Goal: Task Accomplishment & Management: Manage account settings

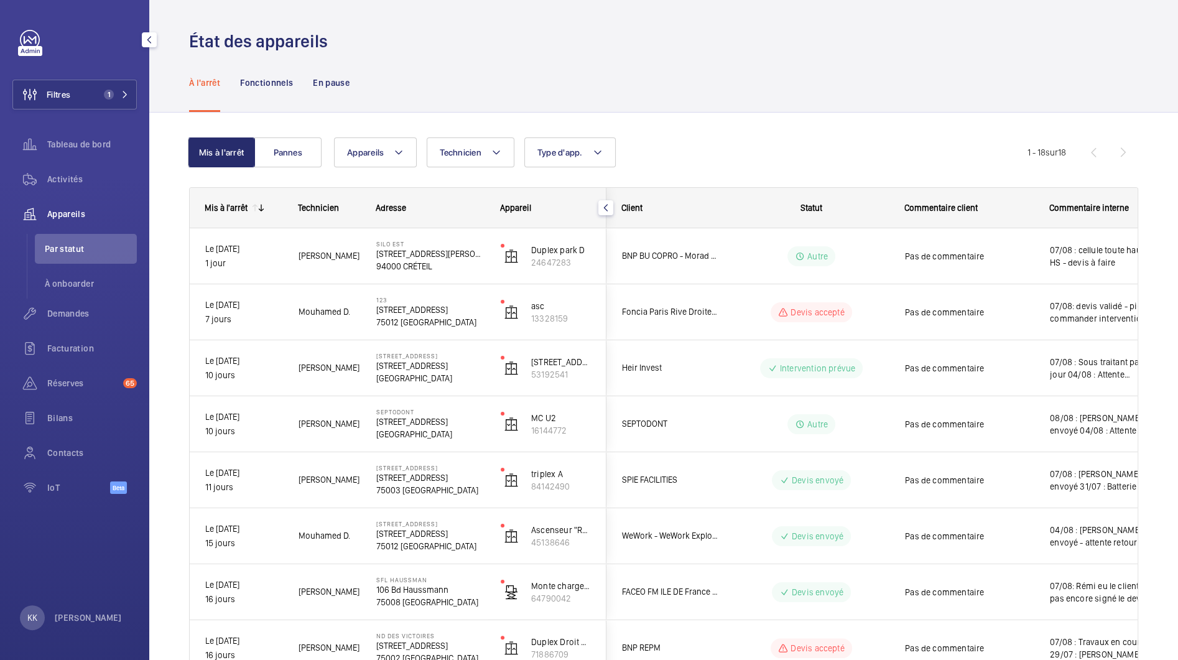
click at [64, 215] on span "Appareils" at bounding box center [92, 214] width 90 height 12
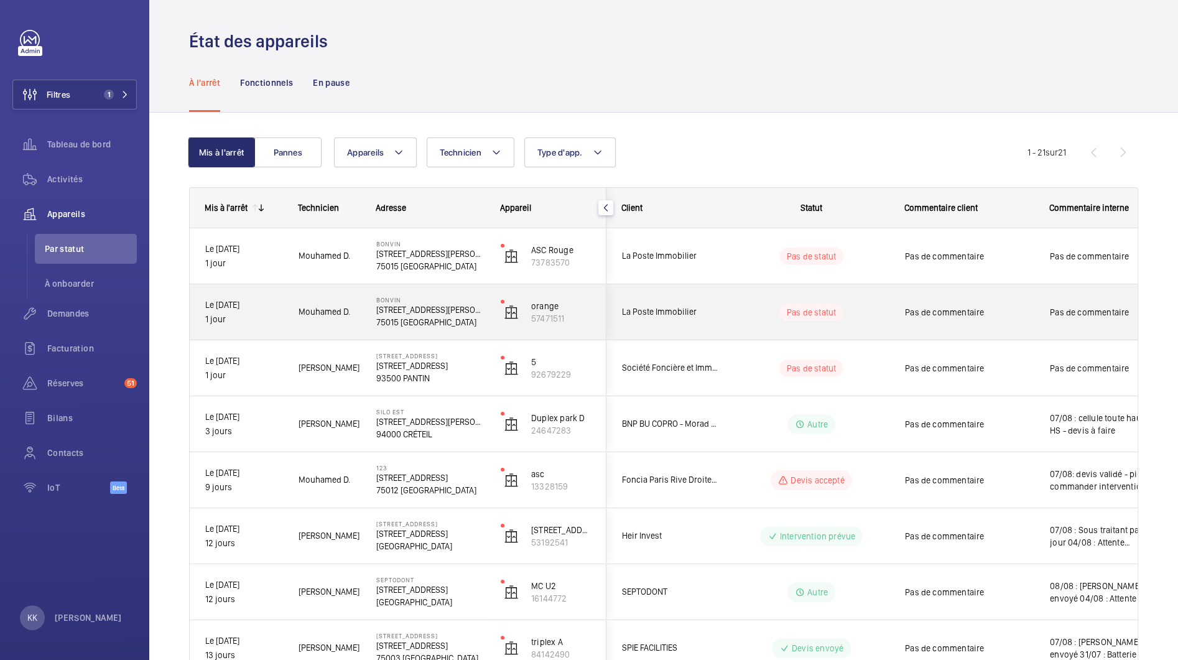
click at [412, 319] on p "75015 [GEOGRAPHIC_DATA]" at bounding box center [430, 322] width 108 height 12
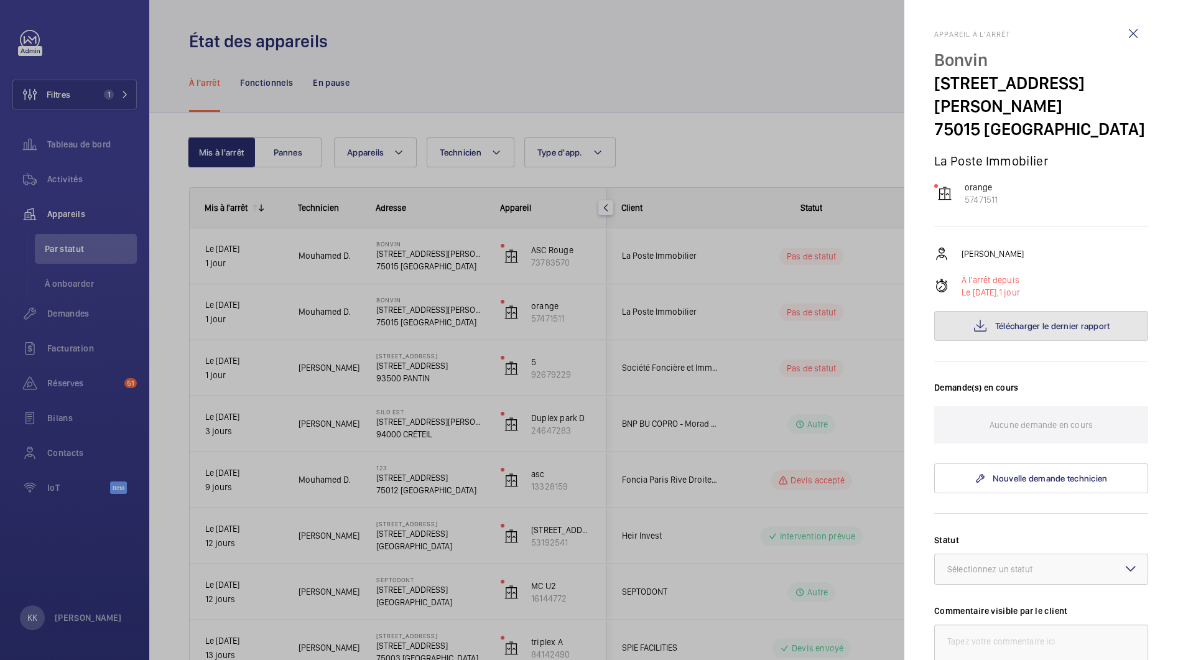
click at [1029, 321] on span "Télécharger le dernier rapport" at bounding box center [1052, 326] width 115 height 10
click at [409, 256] on div at bounding box center [589, 330] width 1178 height 660
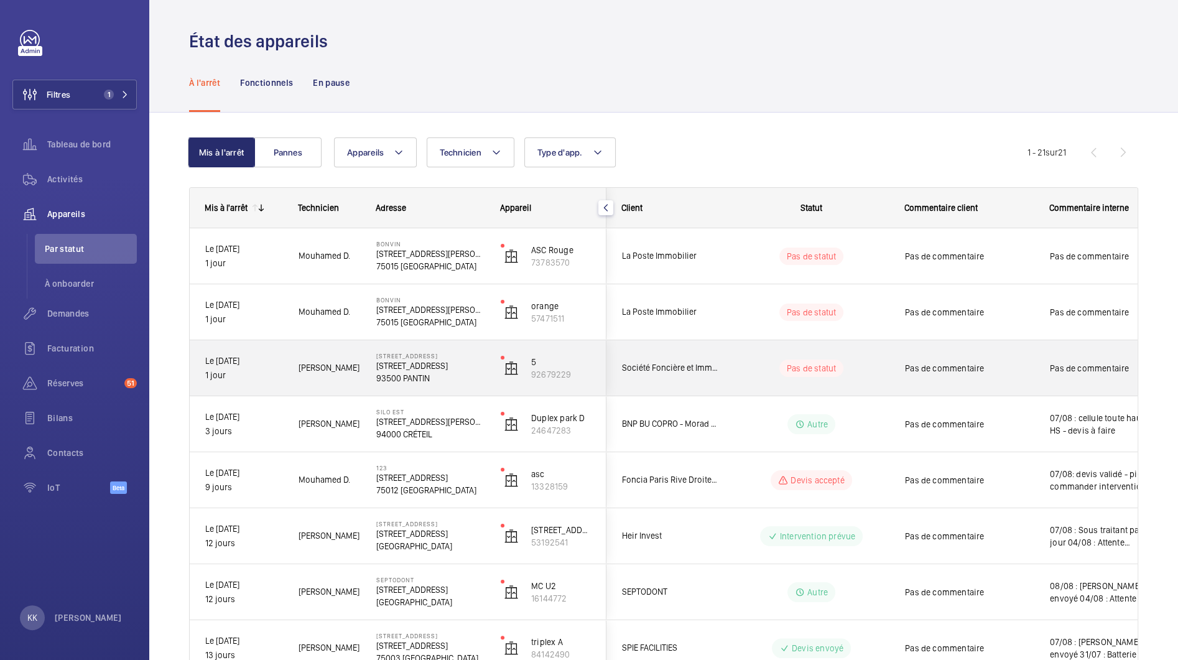
click at [420, 353] on p "5 rue Danton, Pantin" at bounding box center [430, 355] width 108 height 7
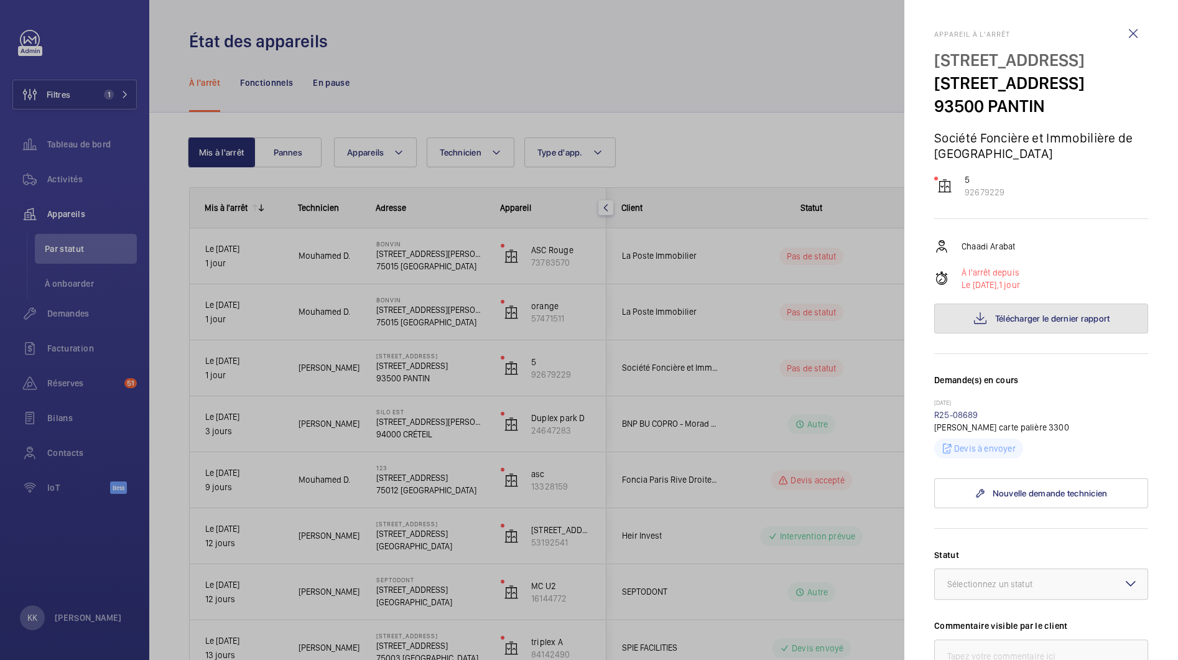
click at [1085, 333] on button "Télécharger le dernier rapport" at bounding box center [1041, 318] width 214 height 30
click at [872, 206] on div at bounding box center [589, 330] width 1178 height 660
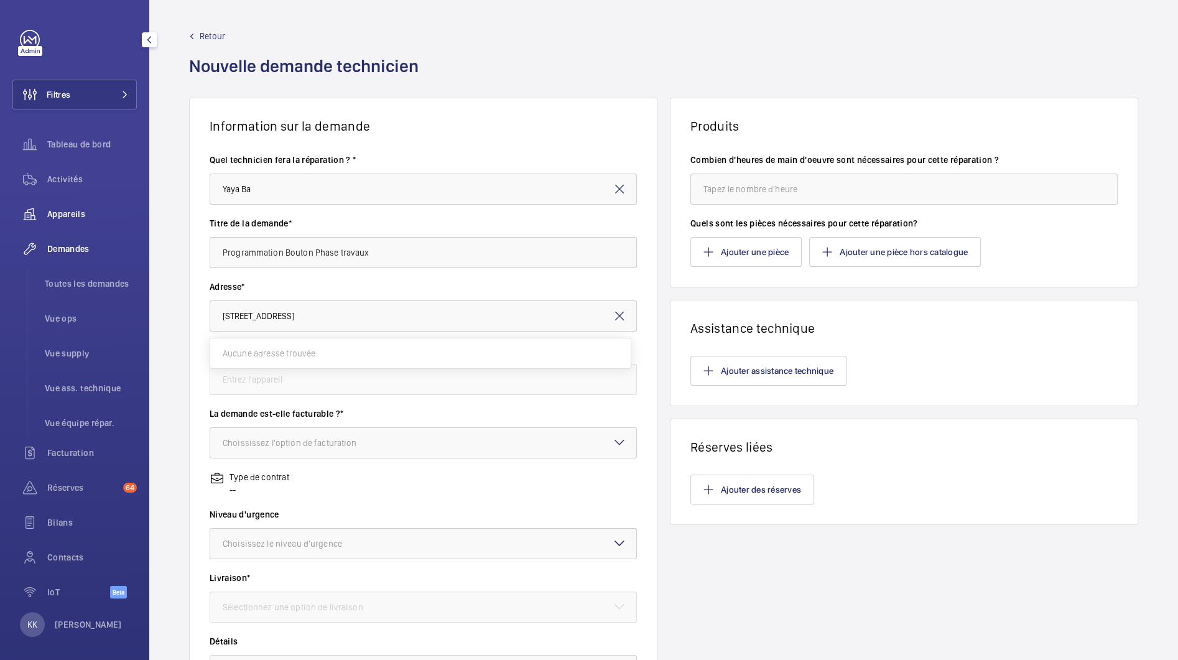
click at [66, 213] on span "Appareils" at bounding box center [92, 214] width 90 height 12
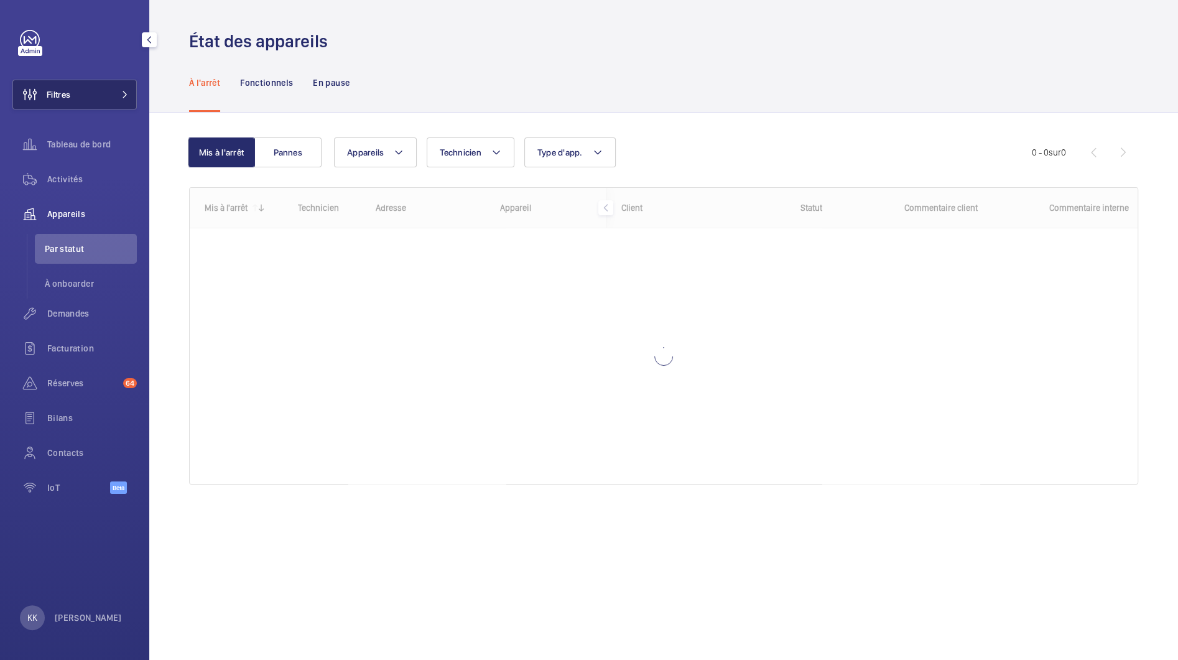
click at [59, 105] on span "Filtres" at bounding box center [41, 95] width 57 height 30
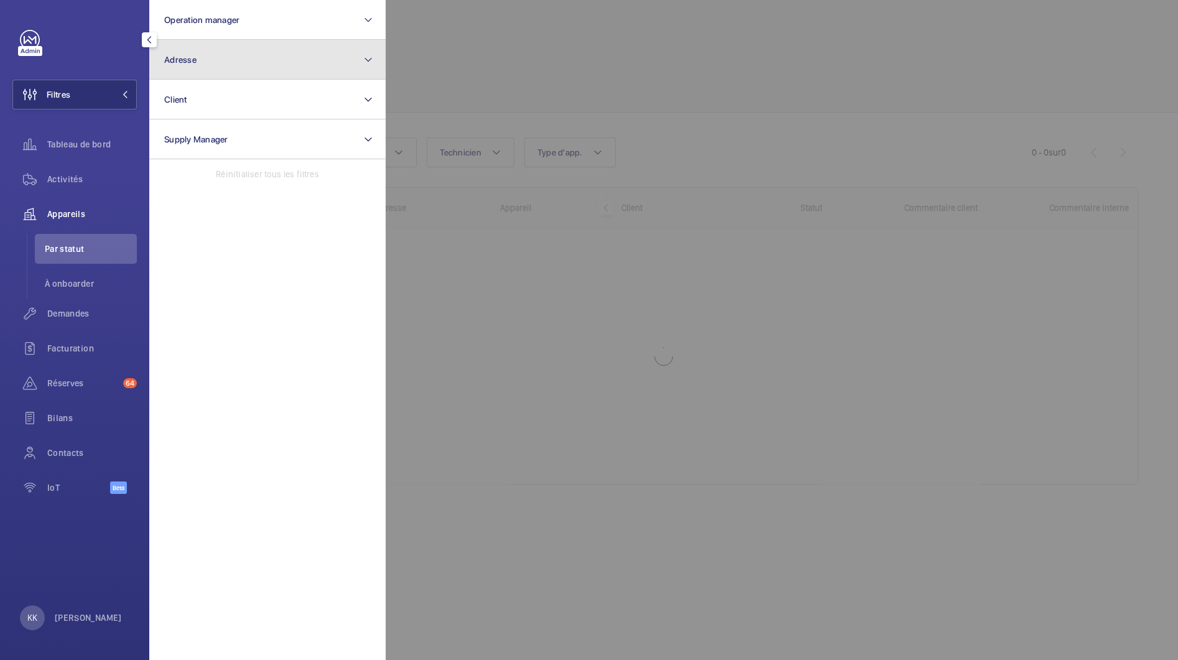
click at [187, 66] on button "Adresse" at bounding box center [267, 60] width 236 height 40
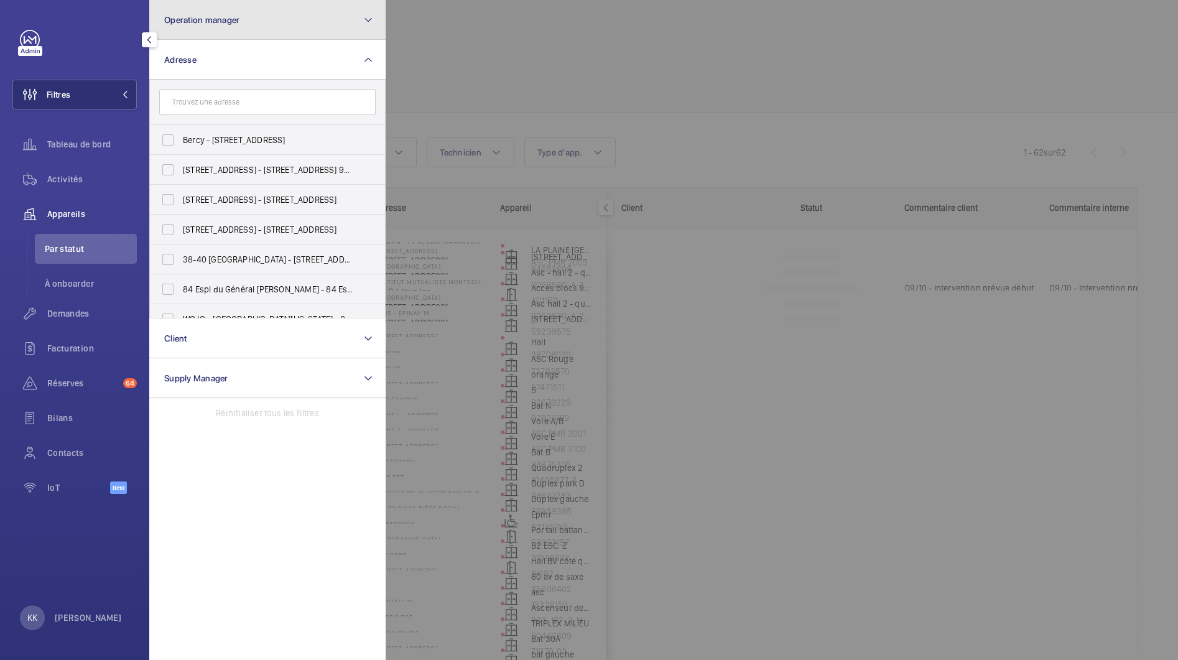
click at [206, 9] on button "Operation manager" at bounding box center [267, 20] width 236 height 40
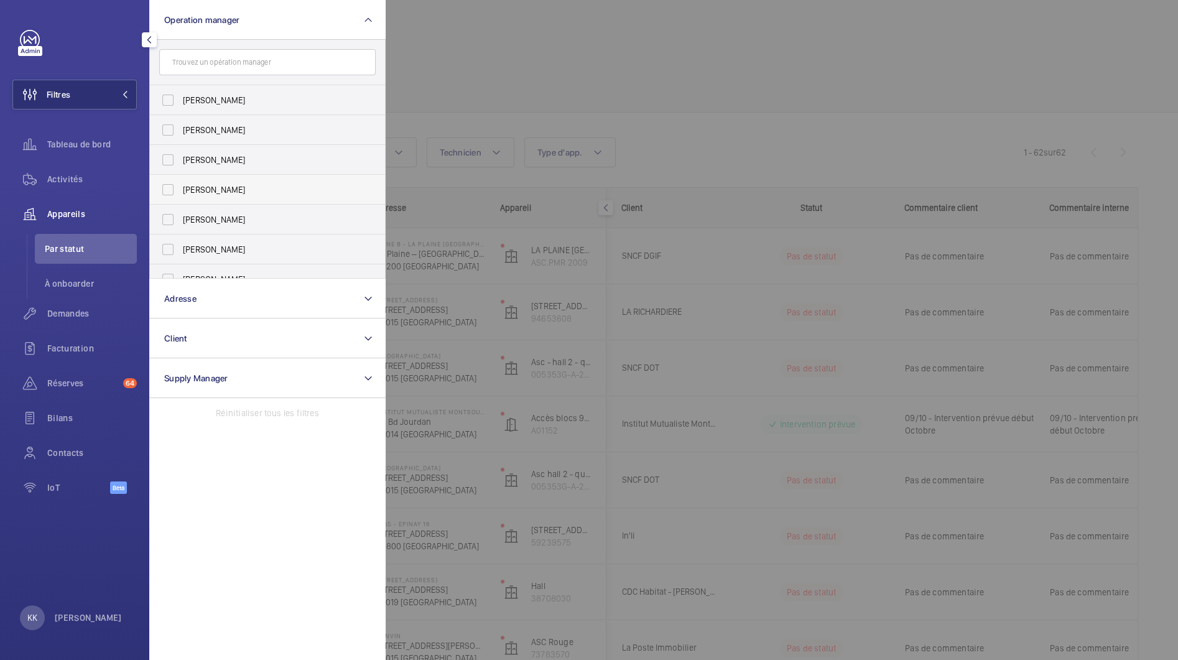
click at [193, 195] on span "[PERSON_NAME]" at bounding box center [268, 189] width 171 height 12
click at [180, 195] on input "[PERSON_NAME]" at bounding box center [167, 189] width 25 height 25
checkbox input "true"
click at [478, 70] on div at bounding box center [975, 330] width 1178 height 660
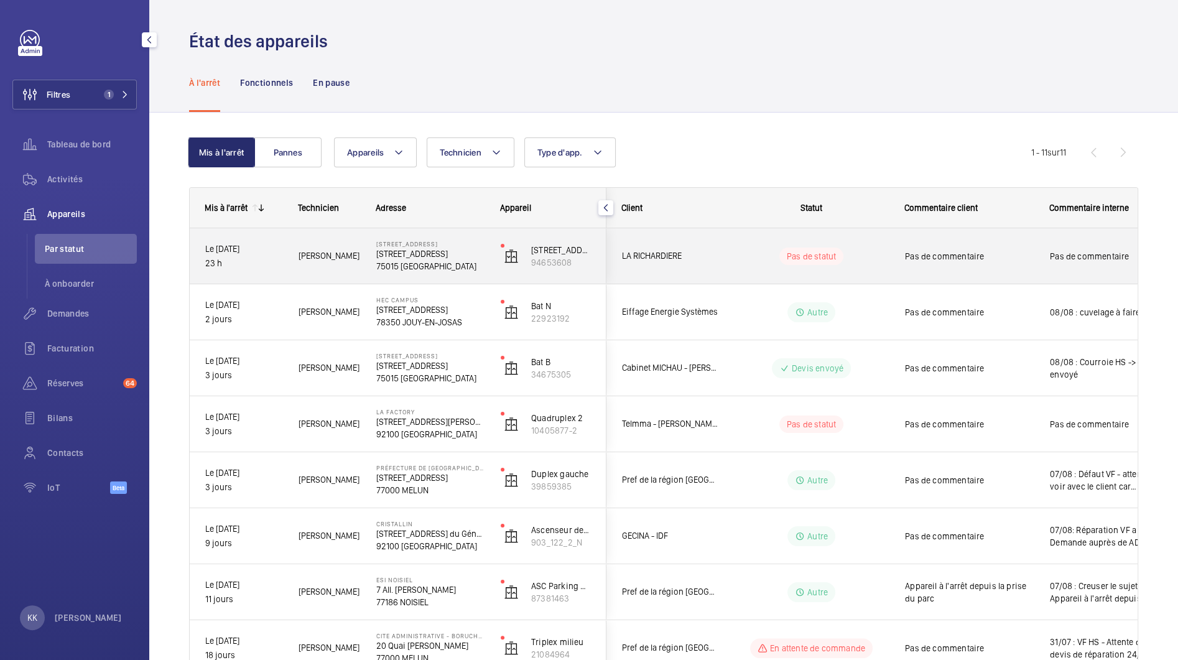
click at [408, 267] on p "75015 [GEOGRAPHIC_DATA]" at bounding box center [430, 266] width 108 height 12
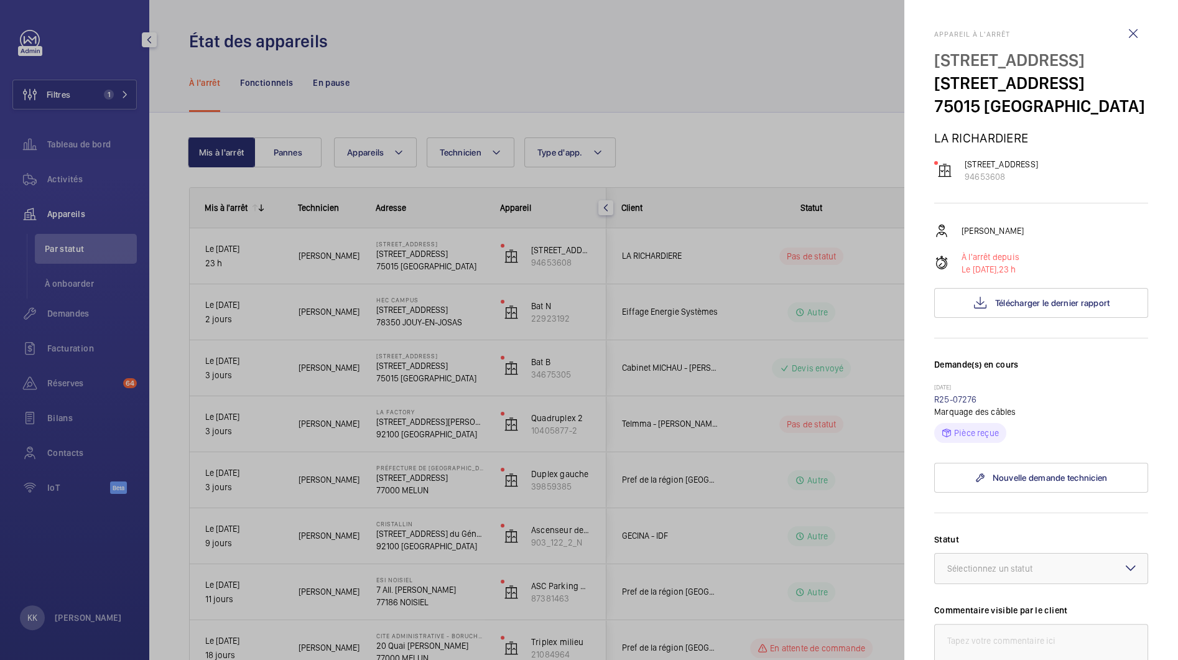
scroll to position [3, 0]
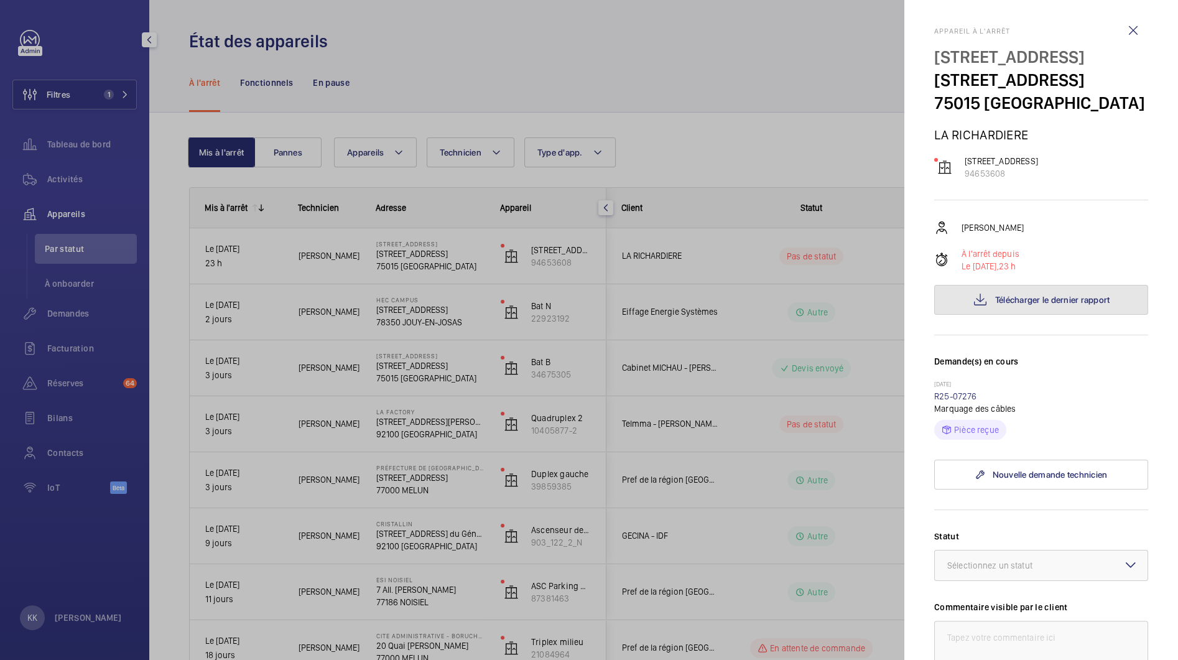
click at [997, 305] on span "Télécharger le dernier rapport" at bounding box center [1052, 300] width 115 height 10
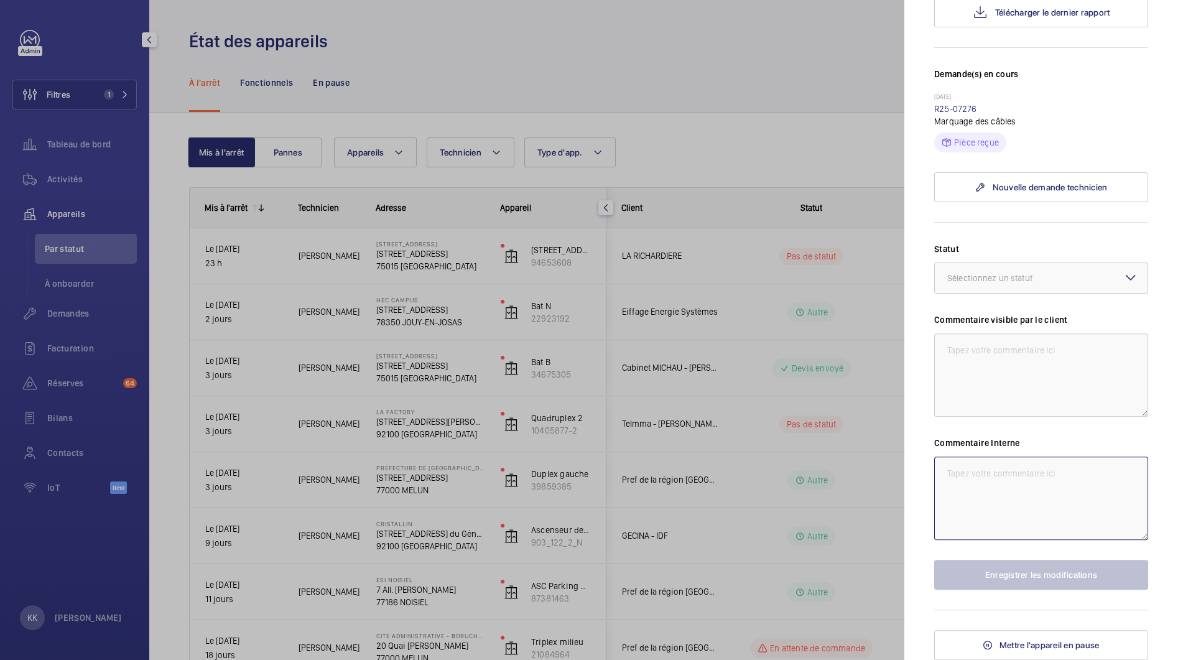
click at [1030, 506] on textarea at bounding box center [1041, 497] width 214 height 83
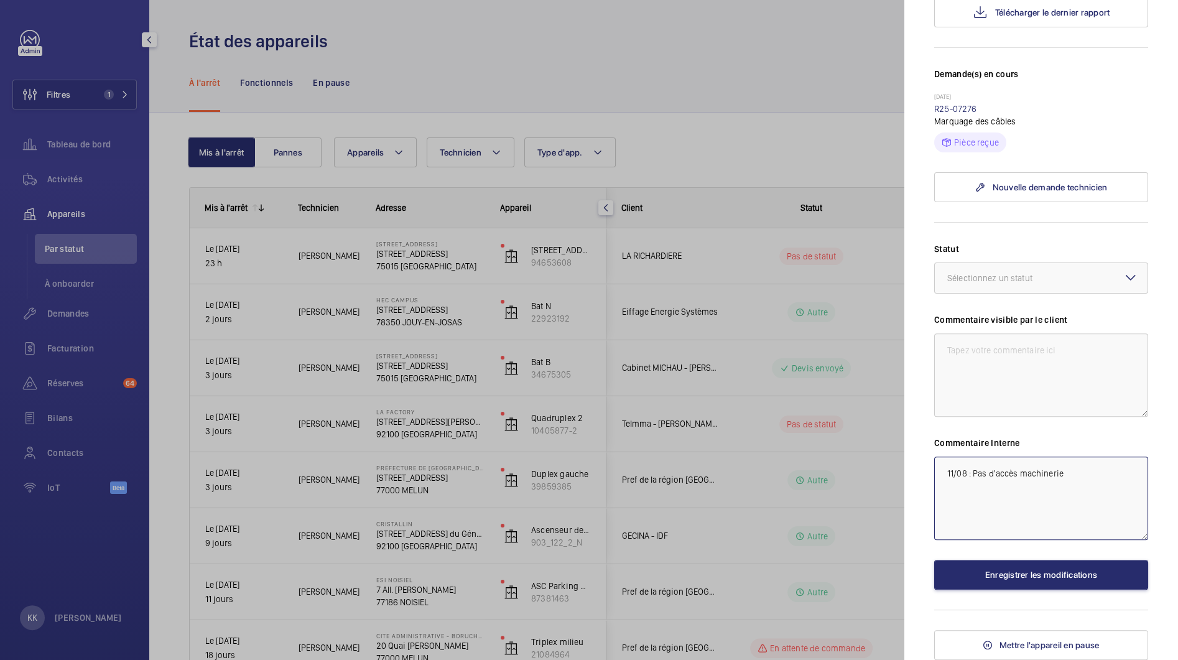
drag, startPoint x: 1099, startPoint y: 482, endPoint x: 900, endPoint y: 456, distance: 200.1
click at [900, 456] on mat-sidenav-container "Filtres 1 Tableau de bord Activités Appareils Par statut À onboarder Demandes F…" at bounding box center [589, 330] width 1178 height 660
type textarea "11/08 : Pas d'accès machinerie"
click at [959, 378] on textarea at bounding box center [1041, 374] width 214 height 83
paste textarea "11/08 : Pas d'accès machinerie"
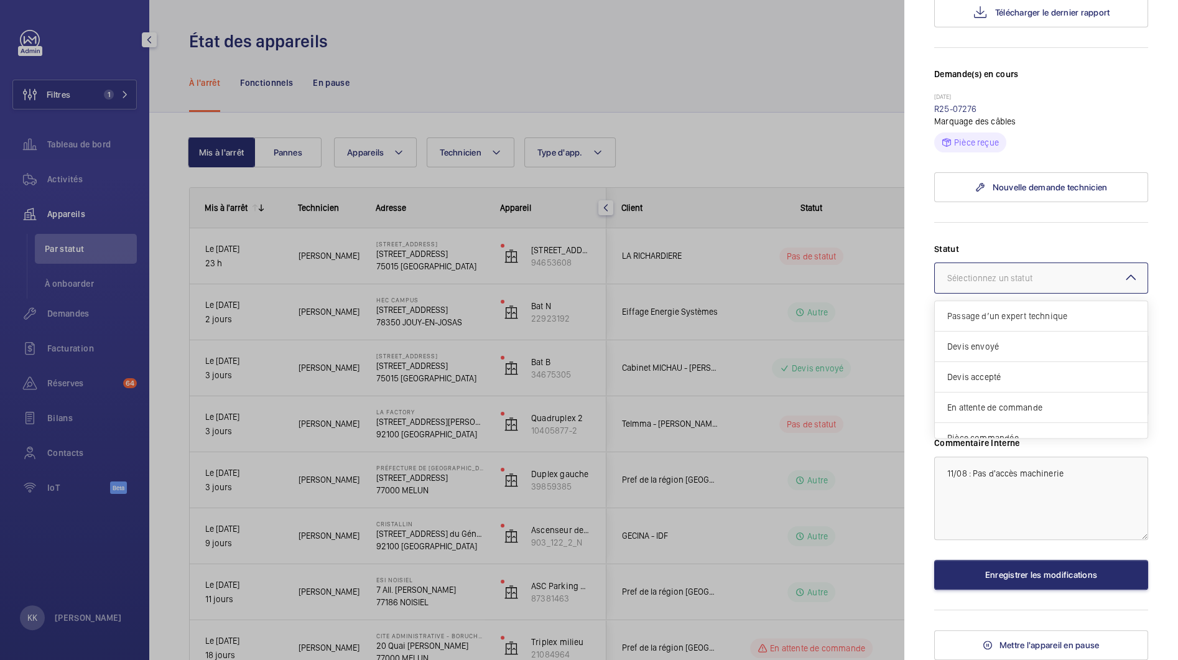
click at [1023, 293] on div at bounding box center [1041, 278] width 213 height 30
click at [976, 428] on span "Autre" at bounding box center [1041, 424] width 188 height 12
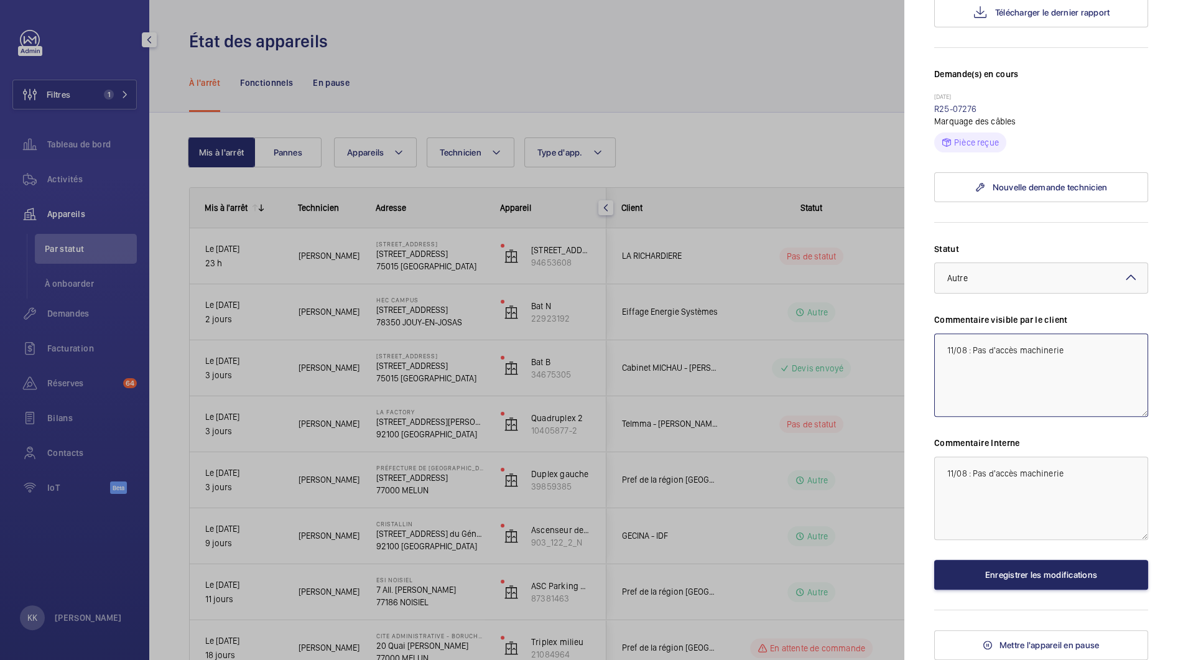
type textarea "11/08 : Pas d'accès machinerie"
click at [996, 569] on button "Enregistrer les modifications" at bounding box center [1041, 575] width 214 height 30
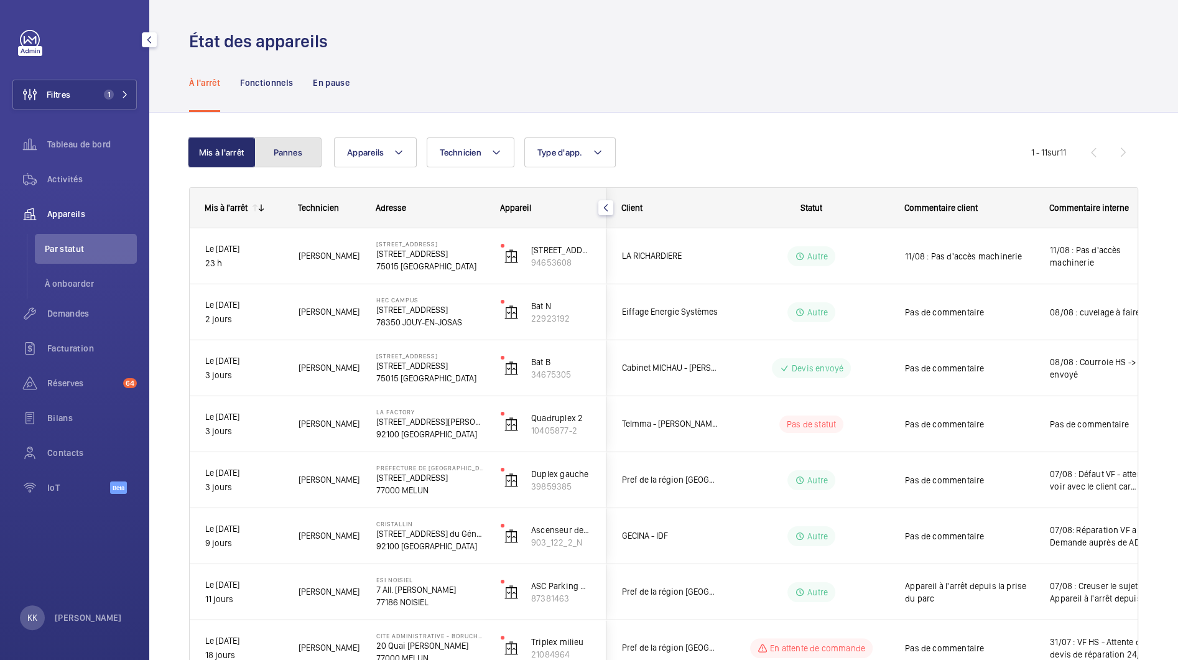
click at [285, 158] on button "Pannes" at bounding box center [287, 152] width 67 height 30
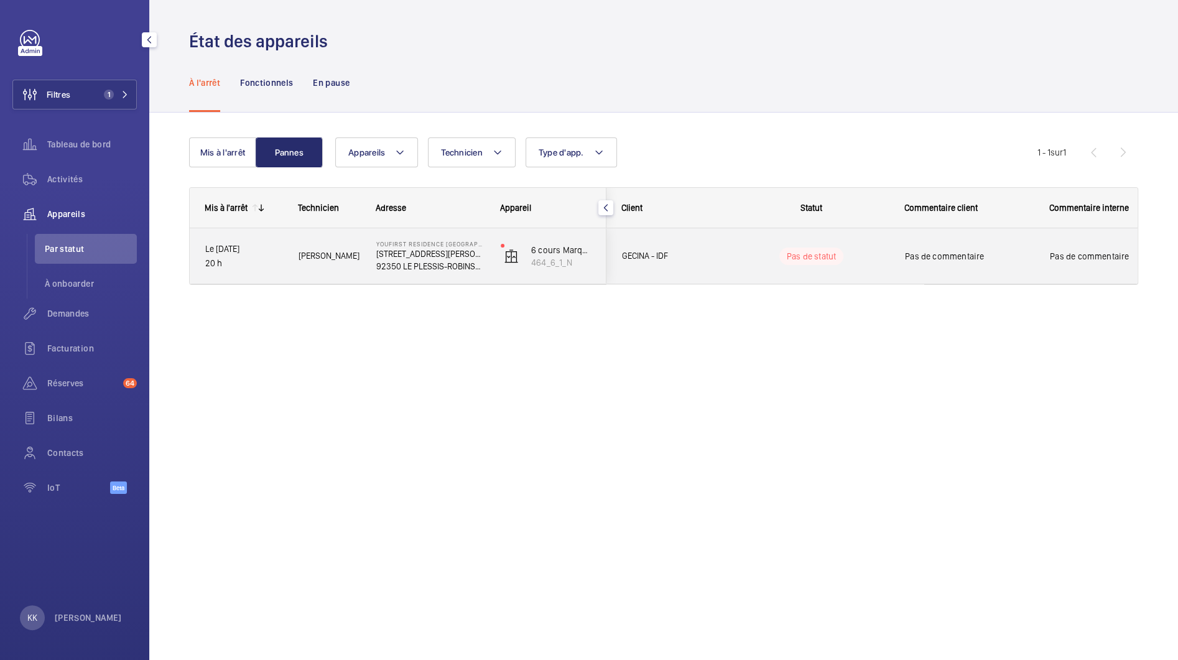
click at [371, 250] on div "YouFirst Residence Le Plessis-Robinson 23 Rue Paul Rivet 92350 LE PLESSIS-ROBIN…" at bounding box center [422, 256] width 123 height 56
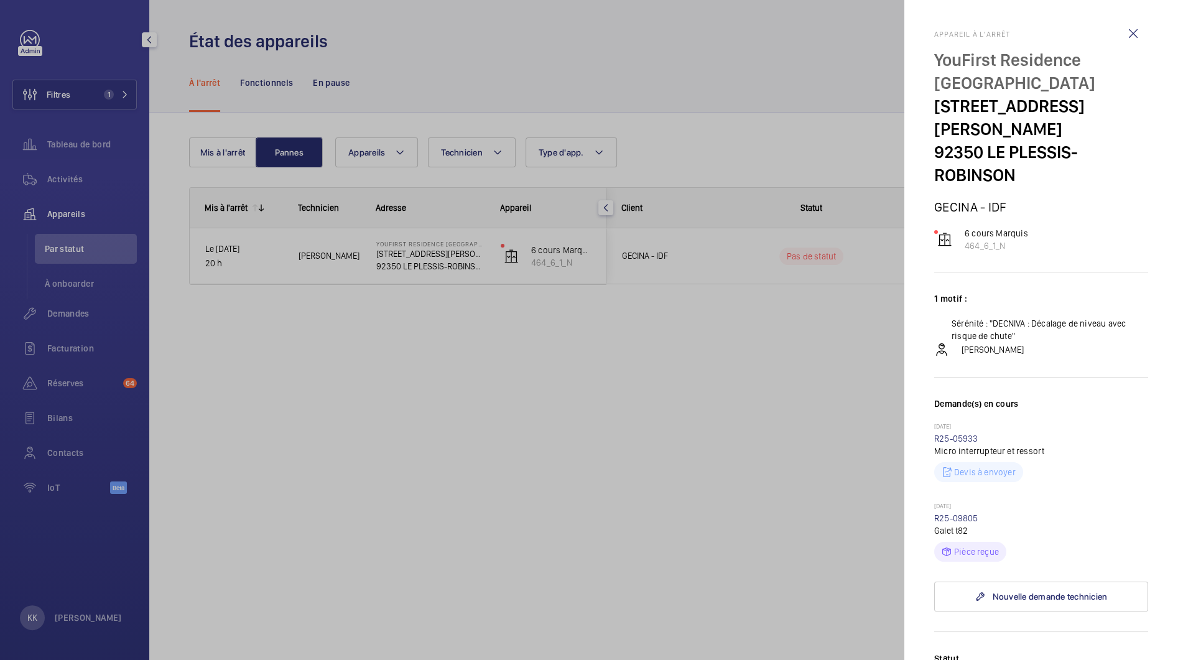
click at [436, 355] on div at bounding box center [589, 330] width 1178 height 660
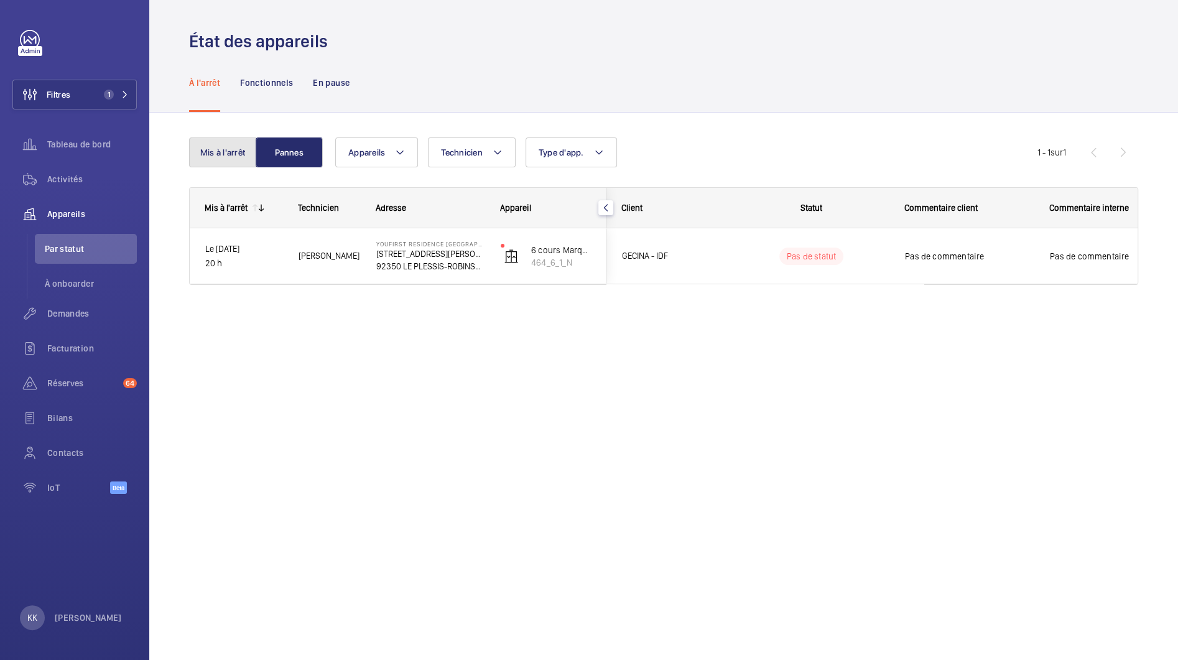
click at [202, 150] on button "Mis à l'arrêt" at bounding box center [222, 152] width 67 height 30
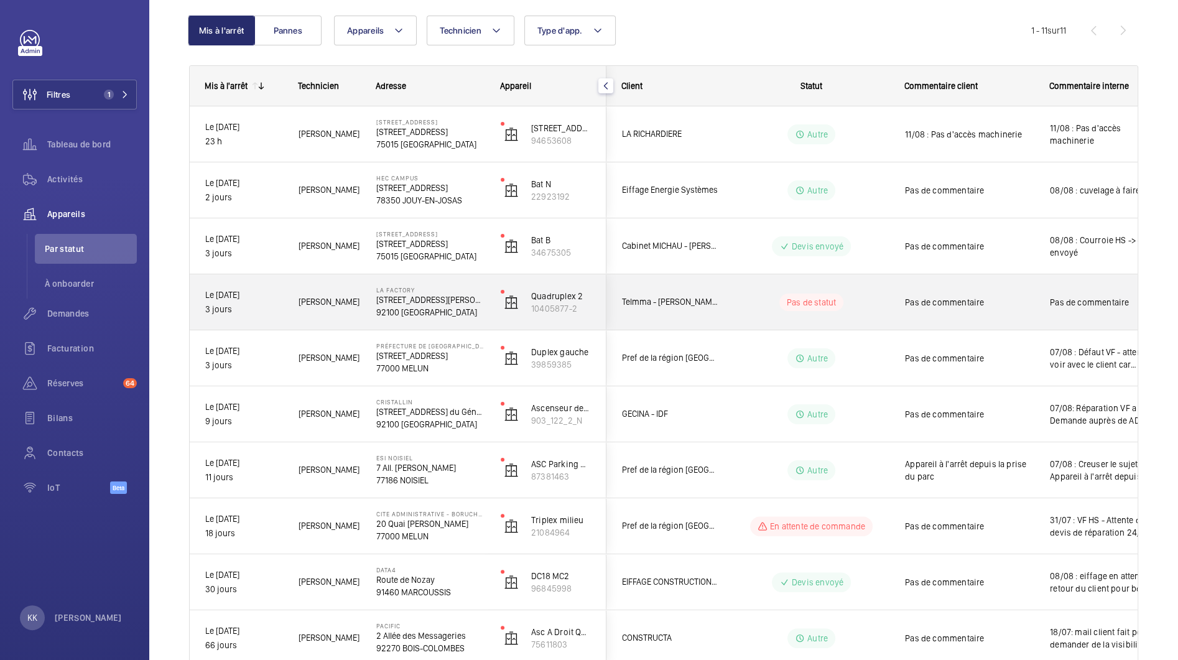
scroll to position [177, 0]
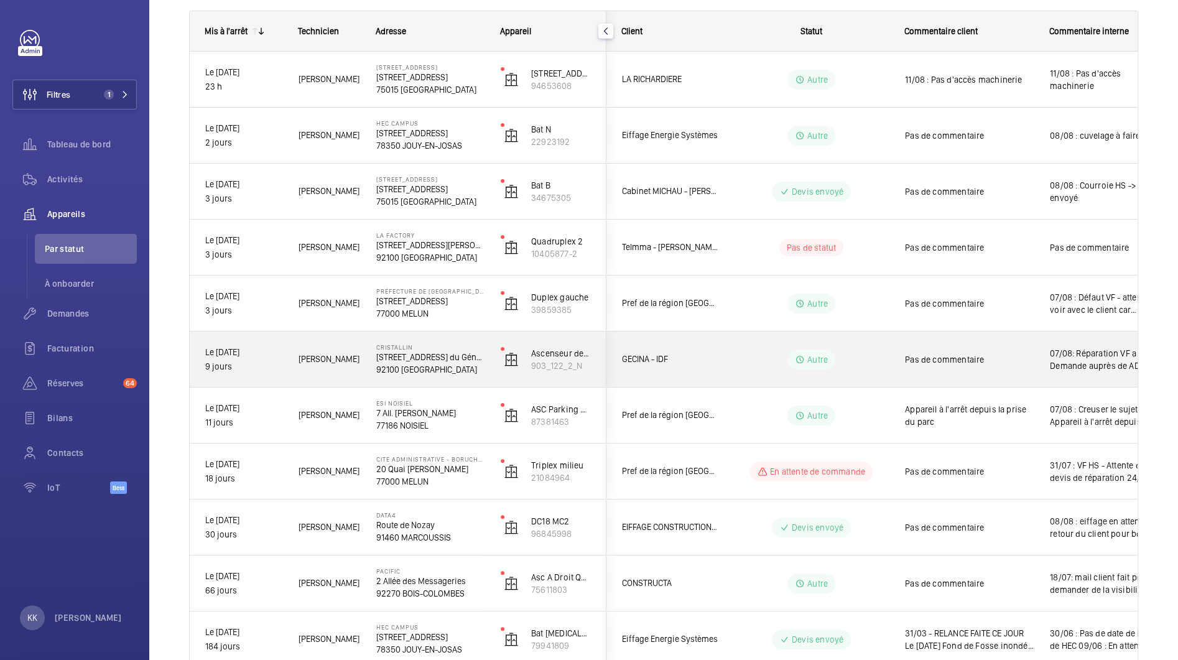
click at [331, 370] on div "[PERSON_NAME]" at bounding box center [322, 358] width 76 height 39
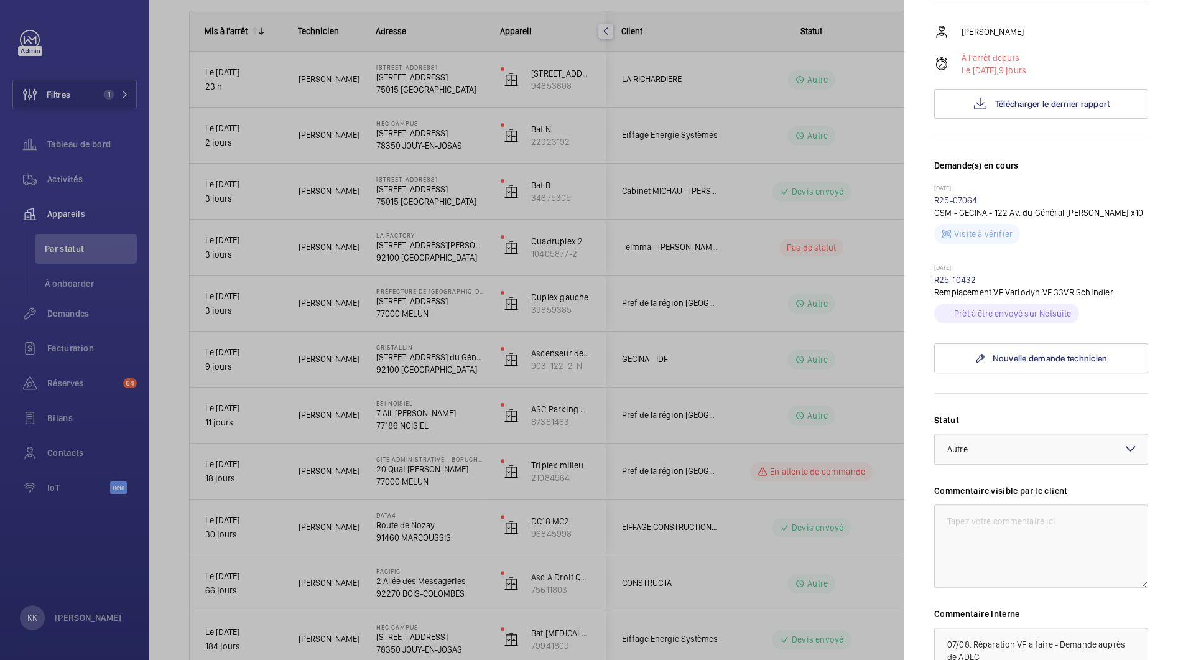
scroll to position [390, 0]
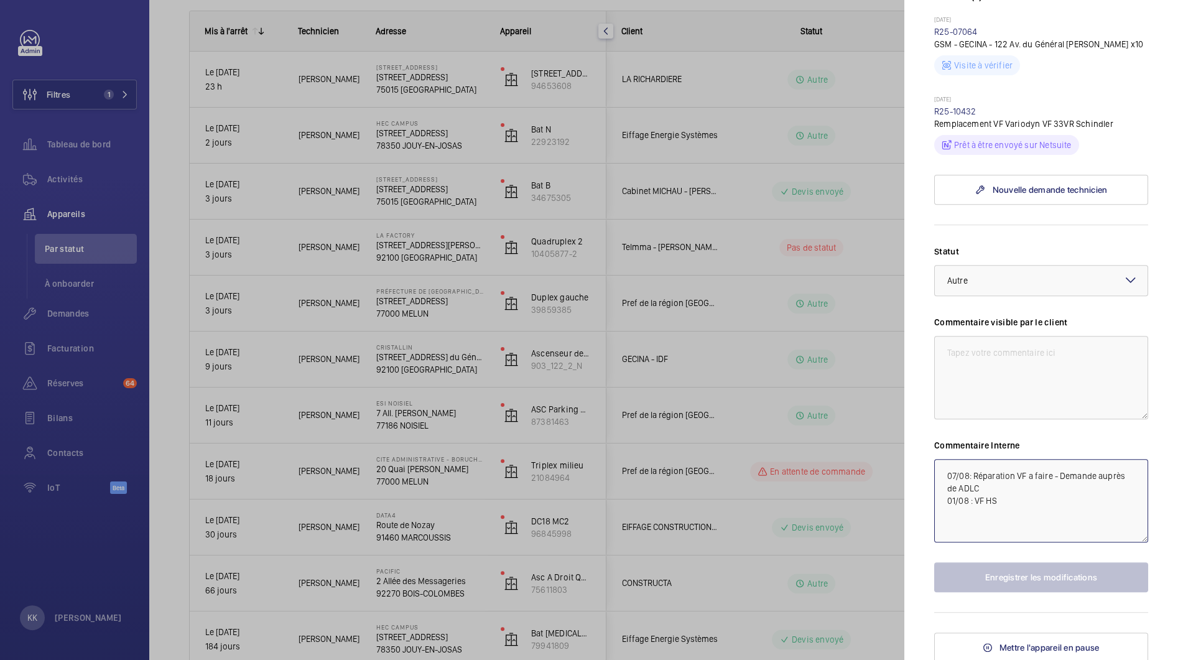
click at [1008, 505] on textarea "07/08: Réparation VF a faire - Demande auprès de ADLC 01/08 : VF HS" at bounding box center [1041, 500] width 214 height 83
click at [986, 481] on textarea "07/08: Réparation VF a faire - Demande auprès de ADLC 01/08 : VF HS" at bounding box center [1041, 500] width 214 height 83
click at [990, 484] on textarea "07/08: Réparation VF a faire - Demande auprès de ADLC 01/08 : VF HS" at bounding box center [1041, 500] width 214 height 83
click at [941, 474] on textarea "07/08: Réparation VF a faire - Demande auprès de ADLC 01/08 : VF HS" at bounding box center [1041, 500] width 214 height 83
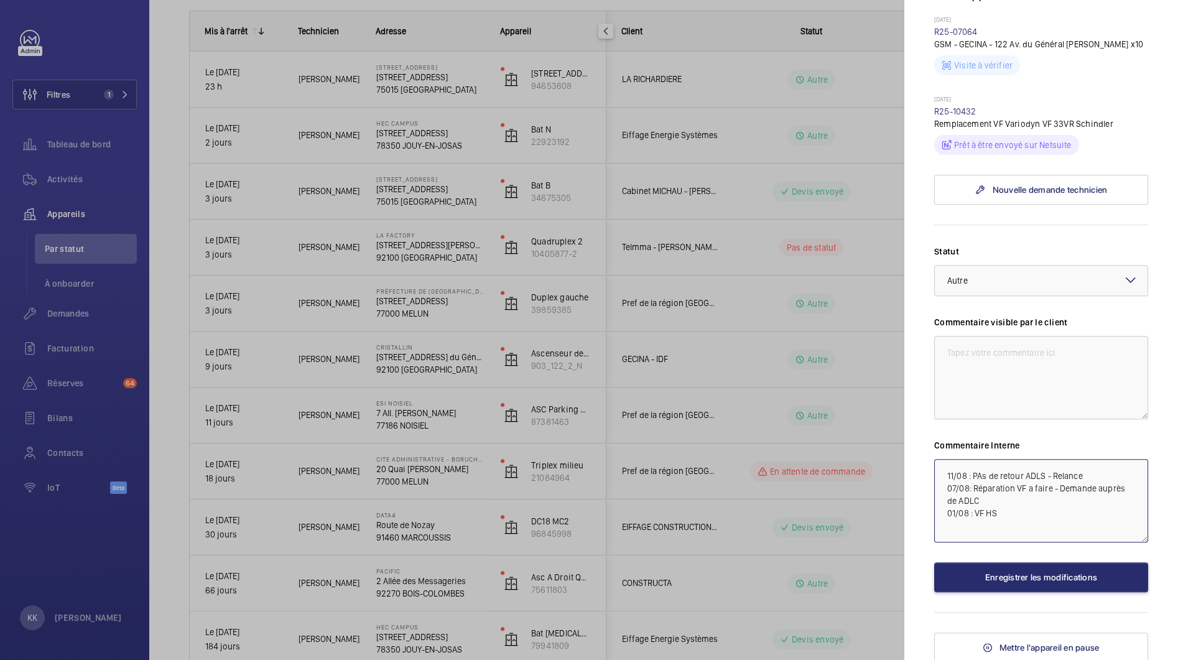
type textarea "11/08 : PAs de retour ADLS - Relance 07/08: Réparation VF a faire - Demande aup…"
click at [1015, 557] on div "Statut Sélectionnez un statut × Autre × Commentaire visible par le client Comme…" at bounding box center [1041, 418] width 214 height 347
click at [1013, 562] on button "Enregistrer les modifications" at bounding box center [1041, 577] width 214 height 30
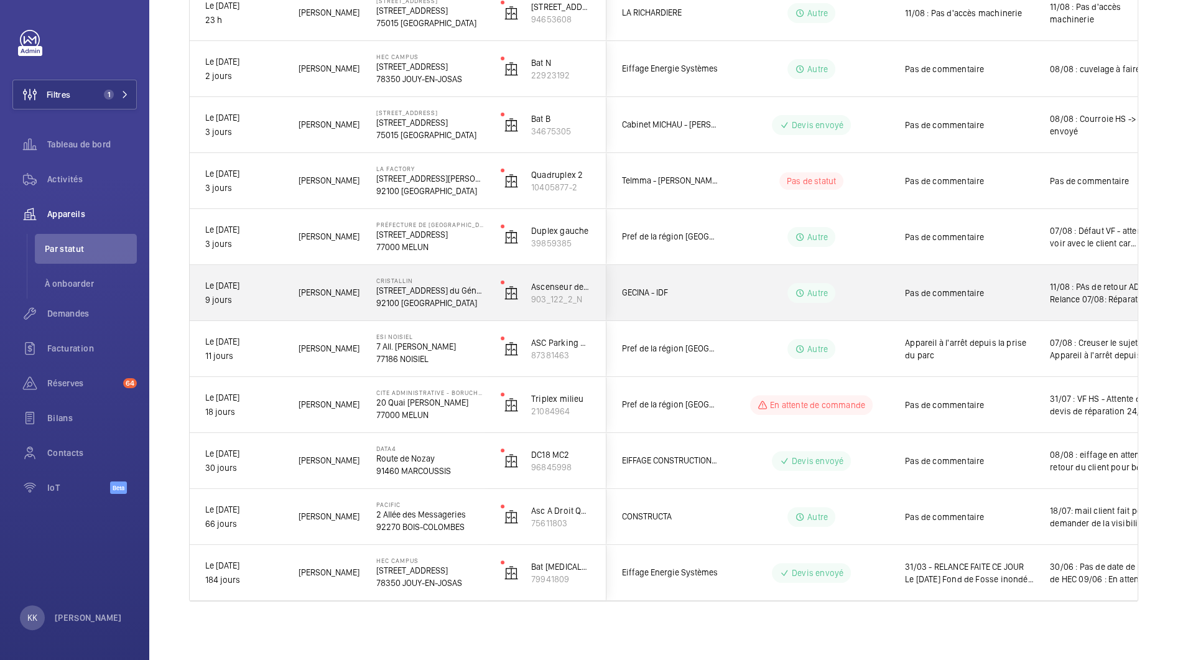
scroll to position [0, 0]
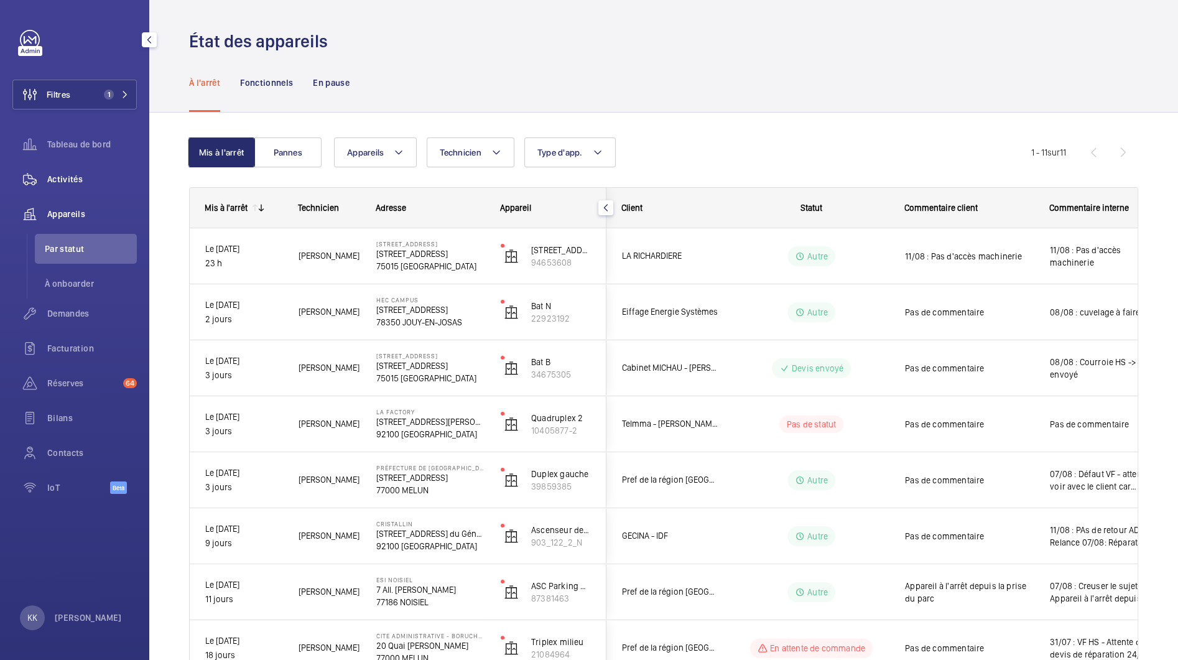
click at [67, 177] on span "Activités" at bounding box center [92, 179] width 90 height 12
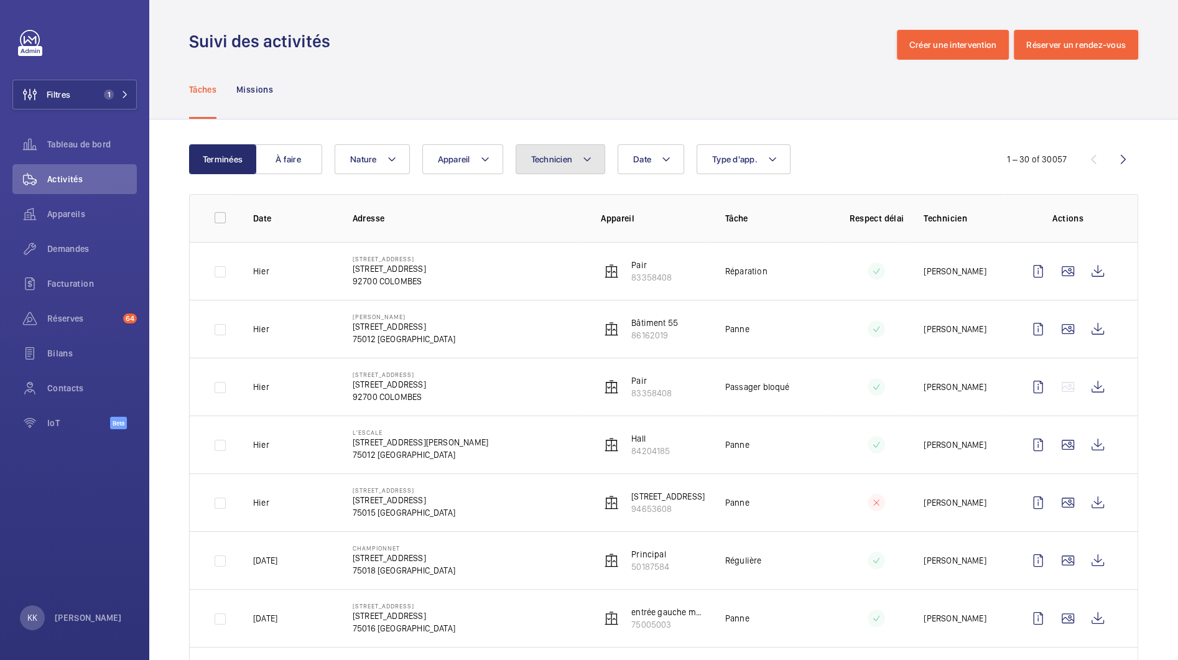
click at [573, 155] on button "Technicien" at bounding box center [560, 159] width 90 height 30
type input "ismail"
click at [570, 243] on span "[PERSON_NAME]" at bounding box center [581, 244] width 65 height 10
click at [547, 243] on input "[PERSON_NAME]" at bounding box center [534, 243] width 25 height 25
checkbox input "true"
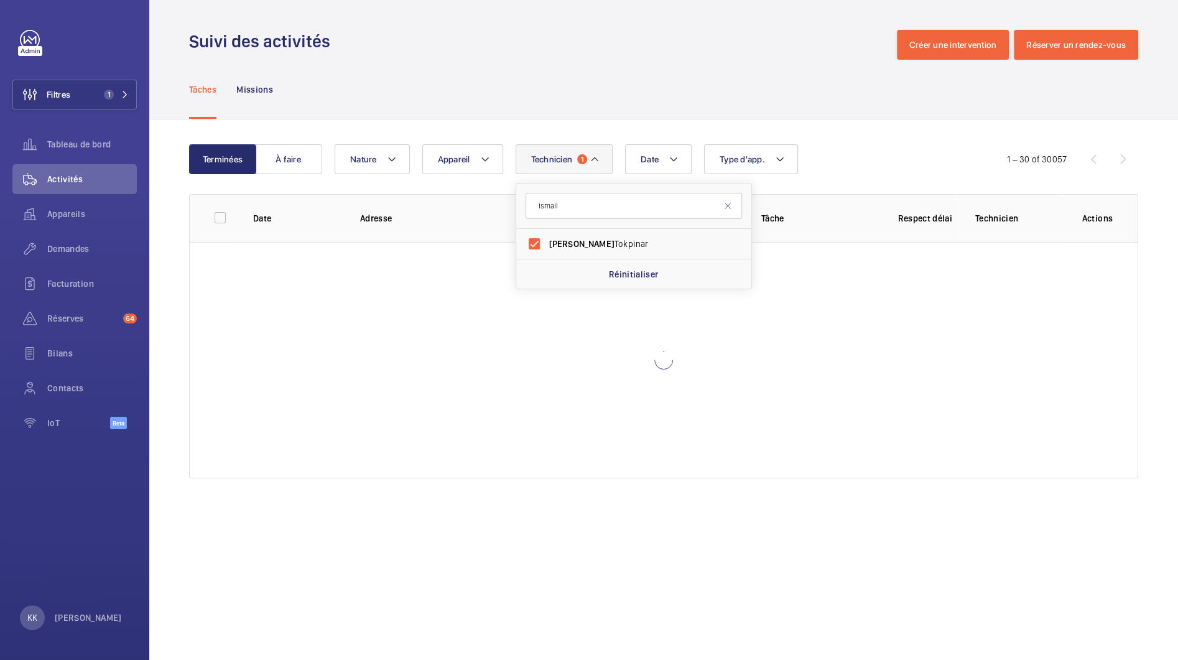
click at [547, 123] on div "Terminées À faire Date Technicien 1 ismail Ismail Tokpinar Réinitialiser Appare…" at bounding box center [663, 313] width 1028 height 389
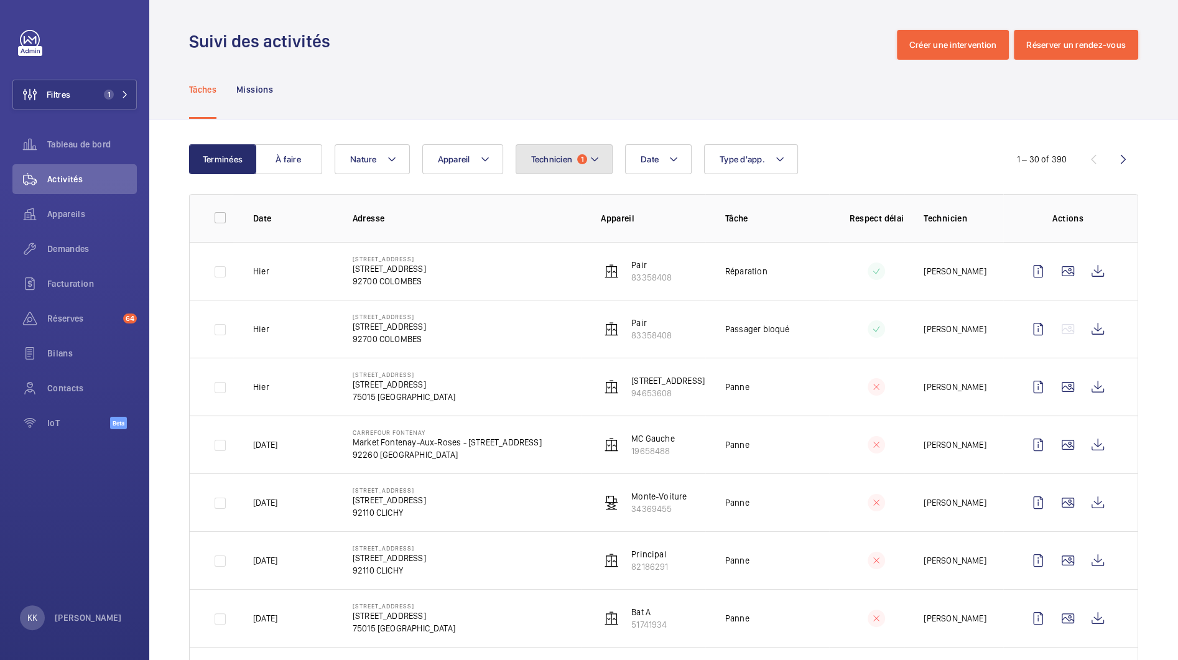
click at [596, 157] on mat-icon at bounding box center [594, 159] width 10 height 15
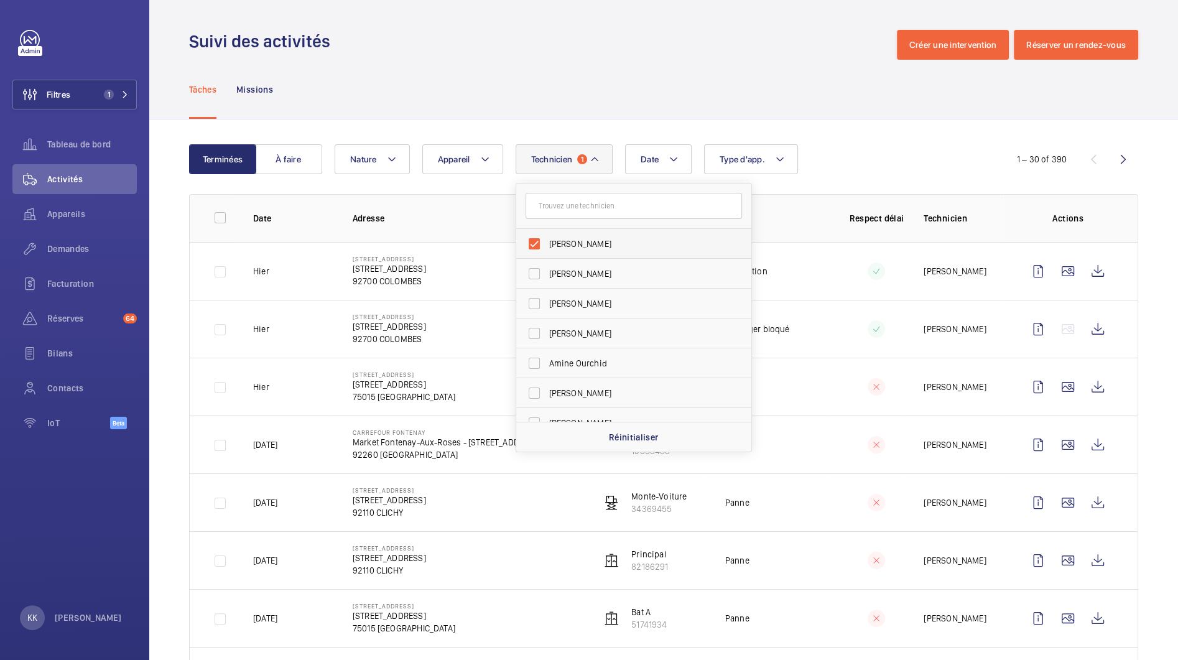
click at [557, 247] on span "[PERSON_NAME]" at bounding box center [634, 244] width 171 height 12
click at [547, 247] on input "[PERSON_NAME]" at bounding box center [534, 243] width 25 height 25
checkbox input "false"
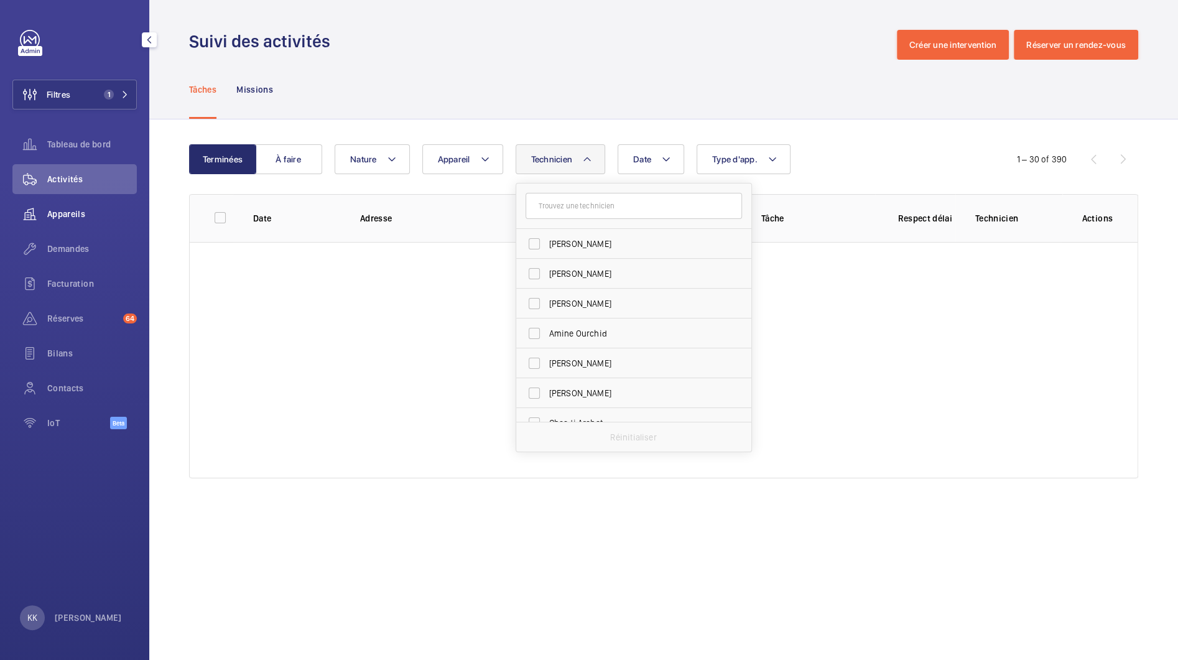
click at [39, 212] on wm-front-icon-button at bounding box center [29, 214] width 35 height 30
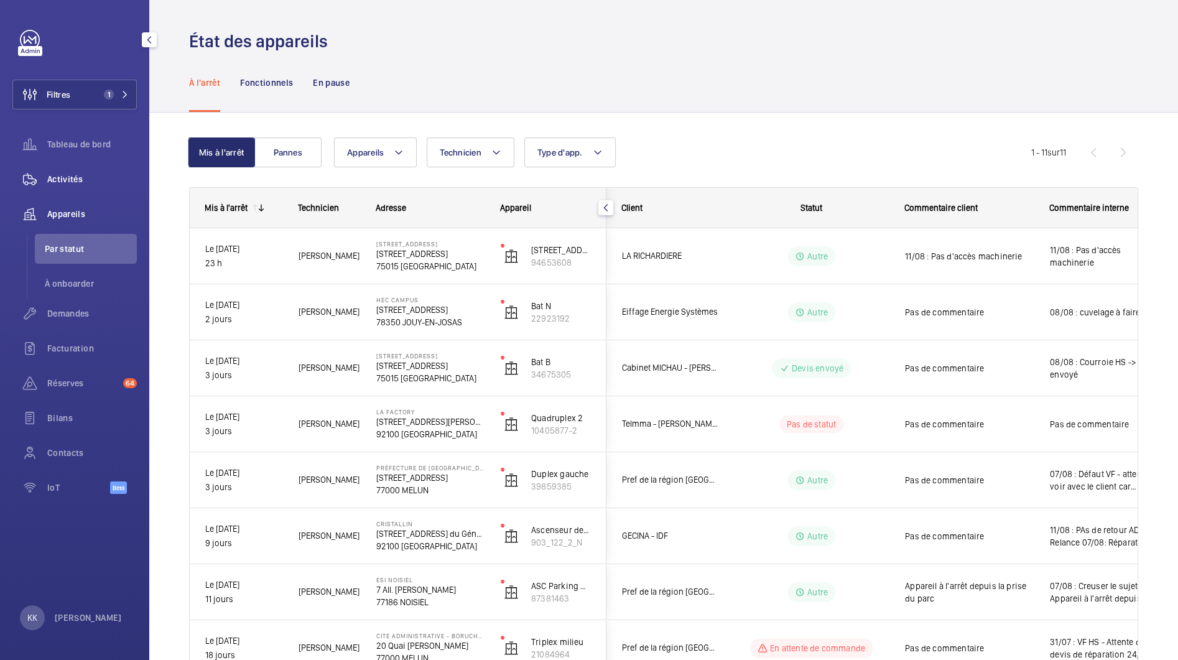
click at [63, 182] on span "Activités" at bounding box center [92, 179] width 90 height 12
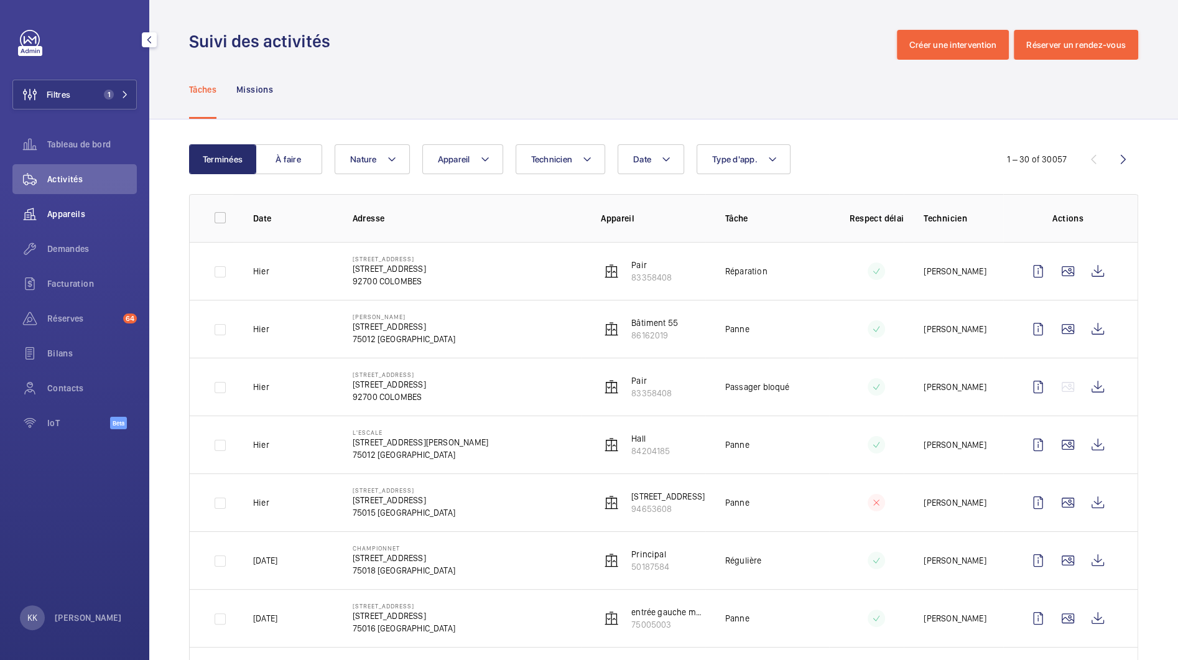
click at [73, 211] on span "Appareils" at bounding box center [92, 214] width 90 height 12
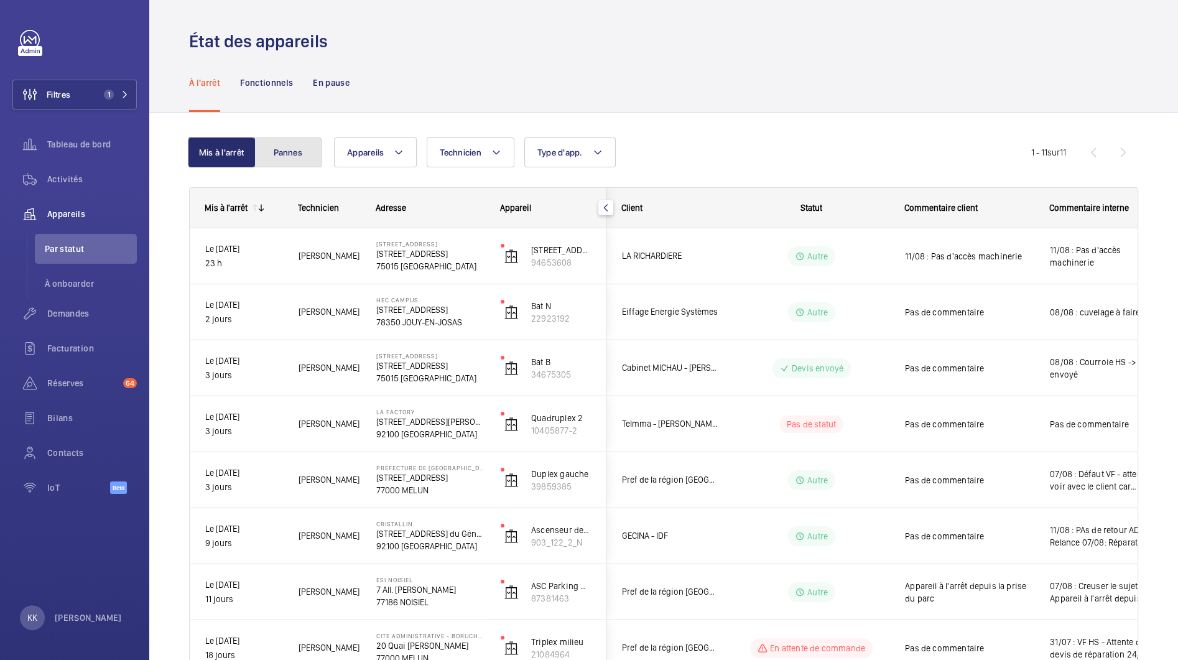
click at [280, 152] on button "Pannes" at bounding box center [287, 152] width 67 height 30
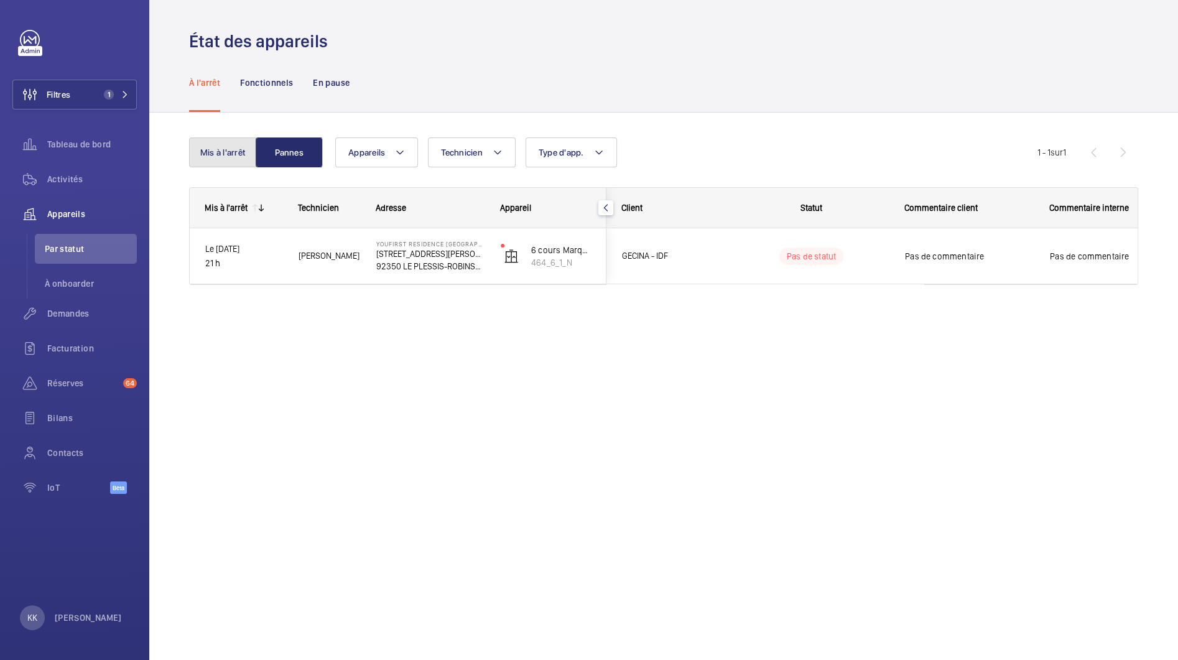
click at [226, 138] on button "Mis à l'arrêt" at bounding box center [222, 152] width 67 height 30
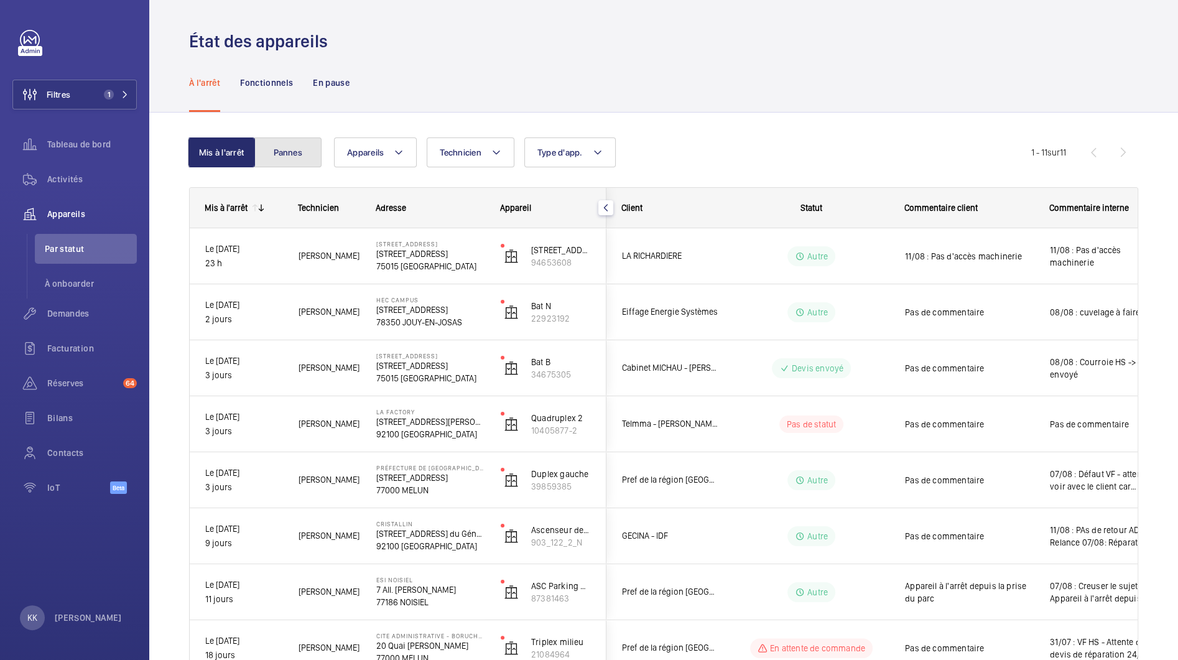
click at [316, 140] on button "Pannes" at bounding box center [287, 152] width 67 height 30
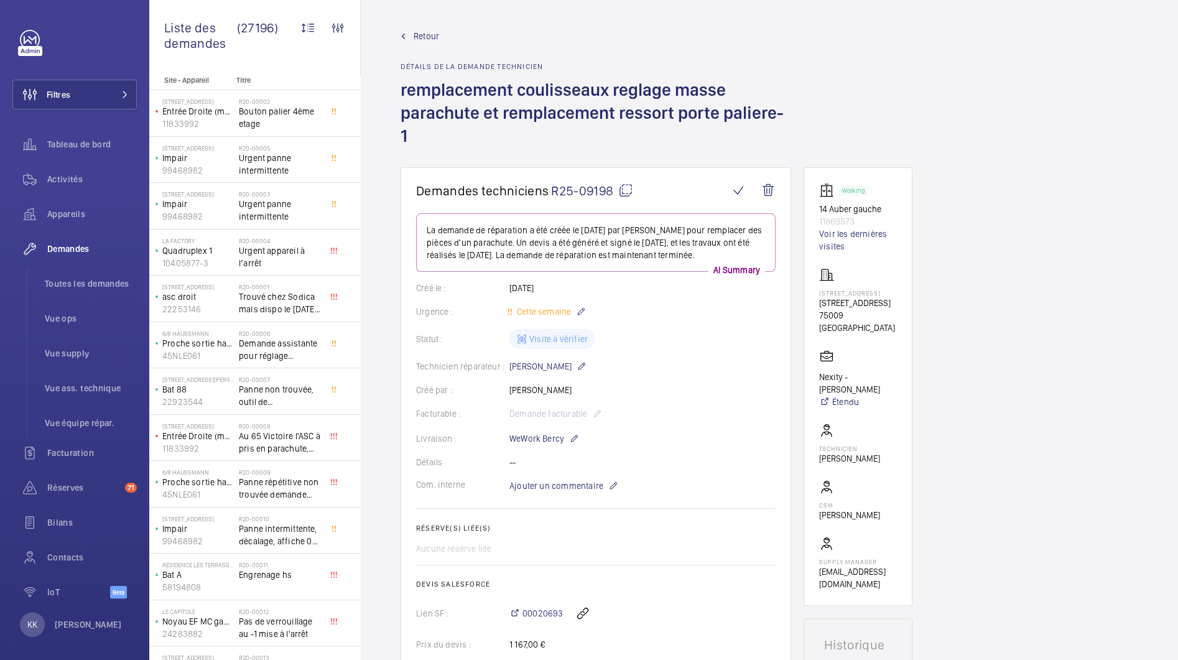
click at [427, 31] on span "Retour" at bounding box center [425, 36] width 25 height 12
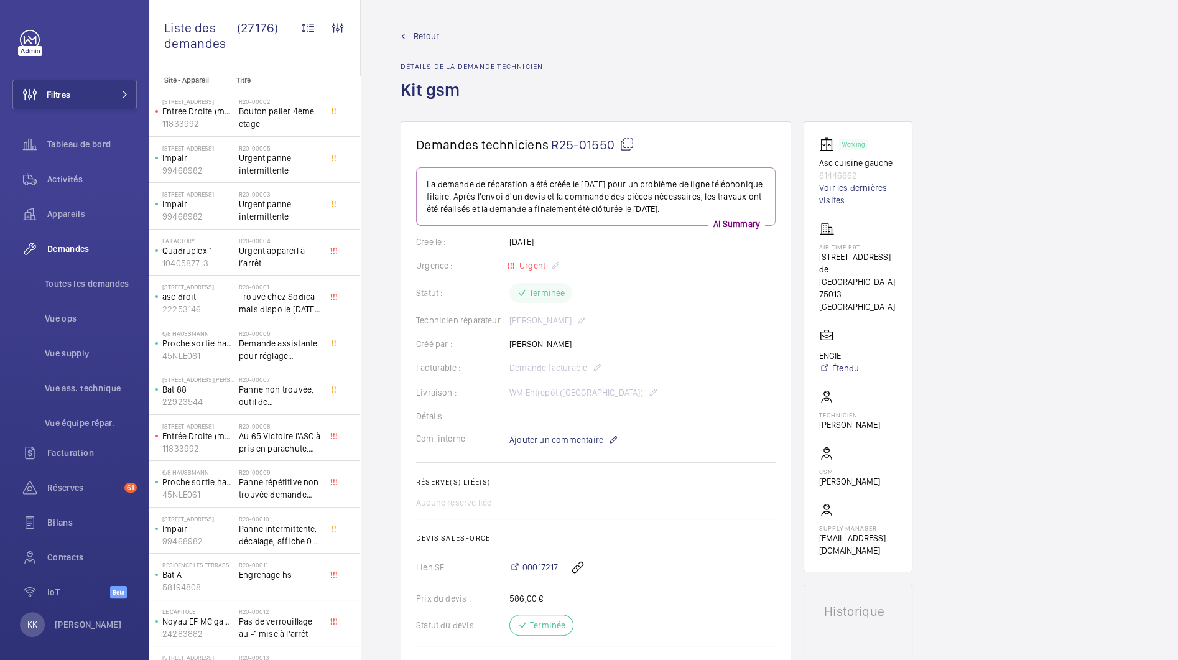
click at [420, 34] on span "Retour" at bounding box center [425, 36] width 25 height 12
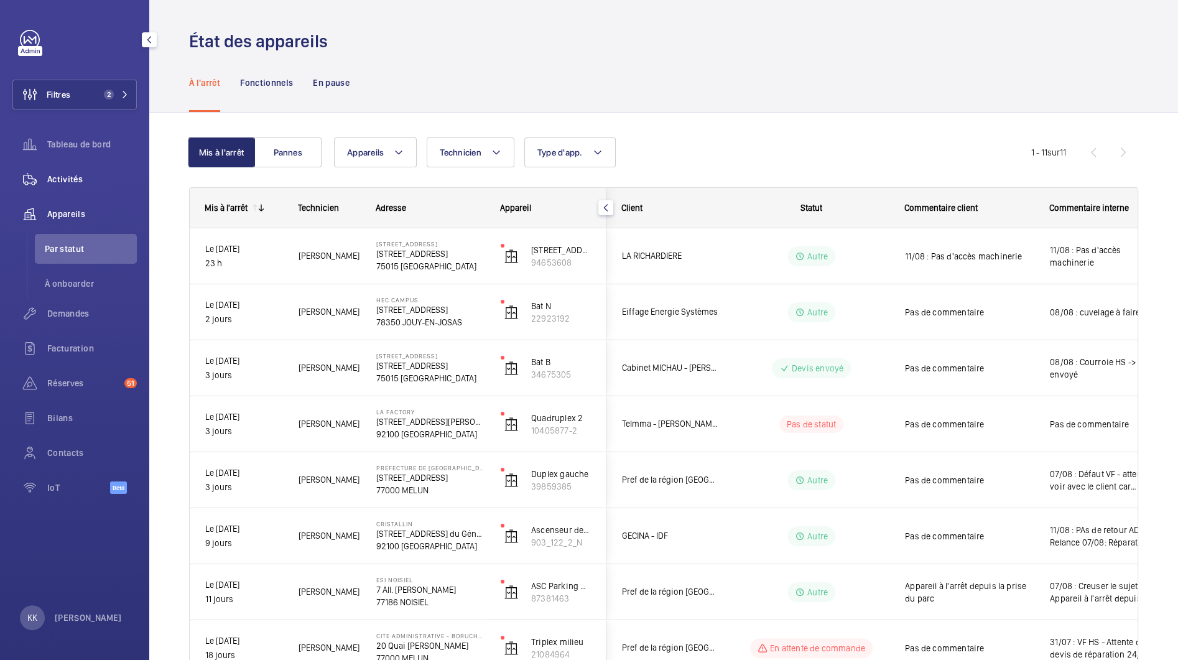
click at [63, 180] on span "Activités" at bounding box center [92, 179] width 90 height 12
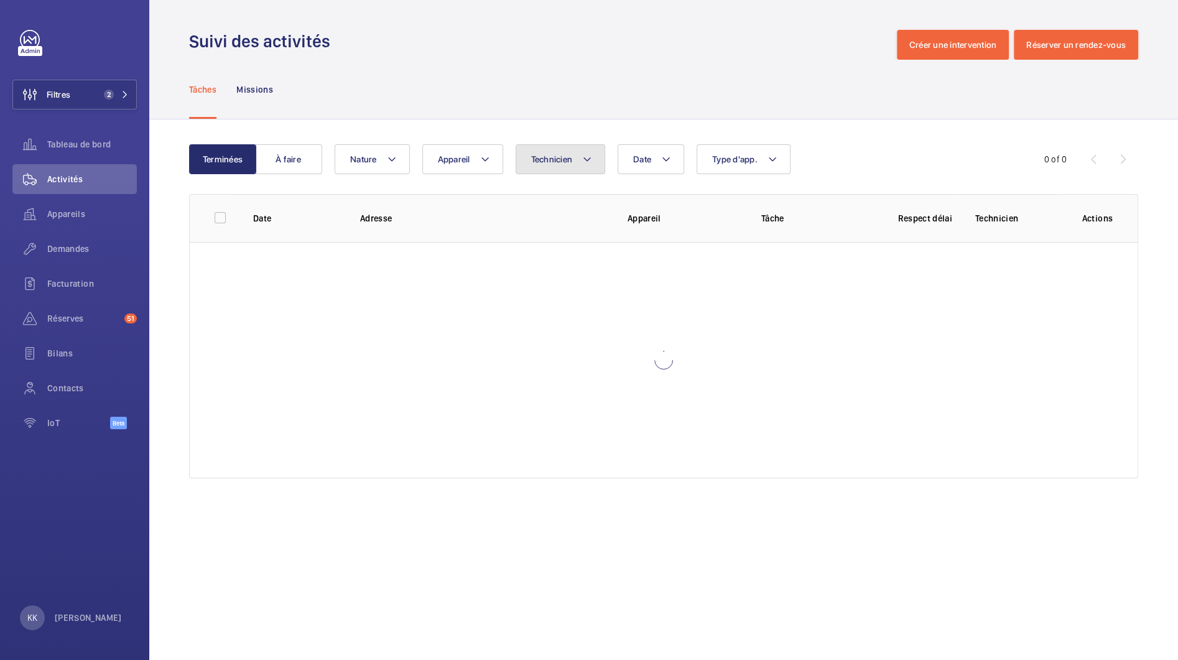
click at [596, 144] on button "Technicien" at bounding box center [560, 159] width 90 height 30
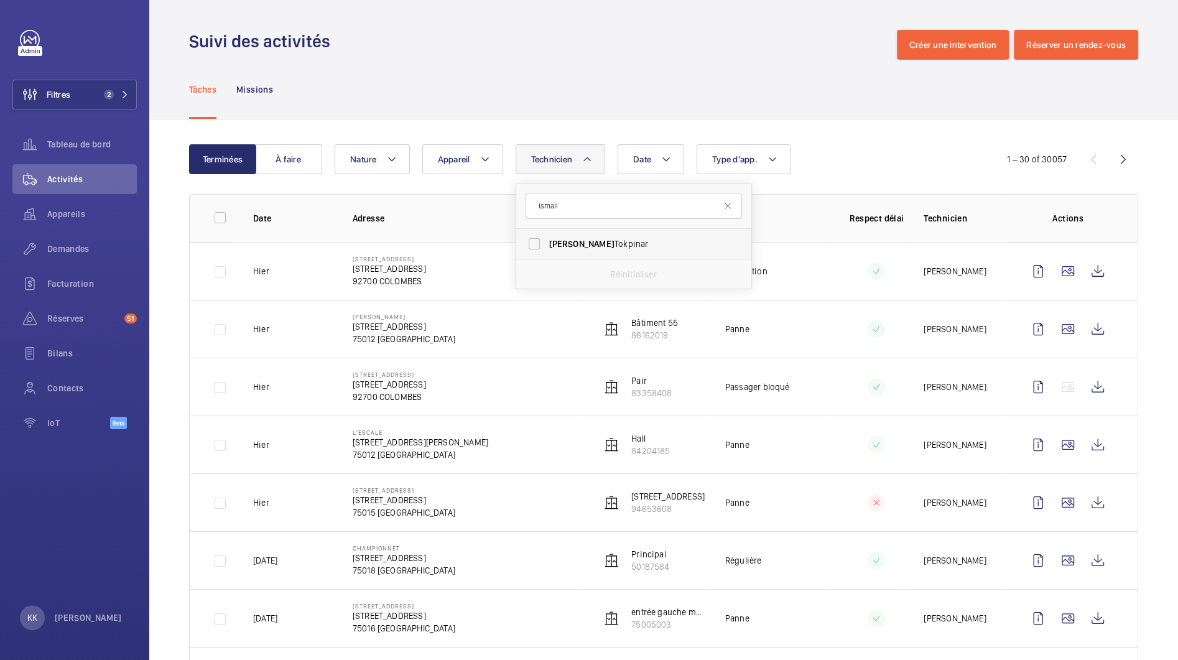
type input "ismail"
click at [566, 246] on span "[PERSON_NAME]" at bounding box center [581, 244] width 65 height 10
click at [547, 246] on input "[PERSON_NAME]" at bounding box center [534, 243] width 25 height 25
checkbox input "true"
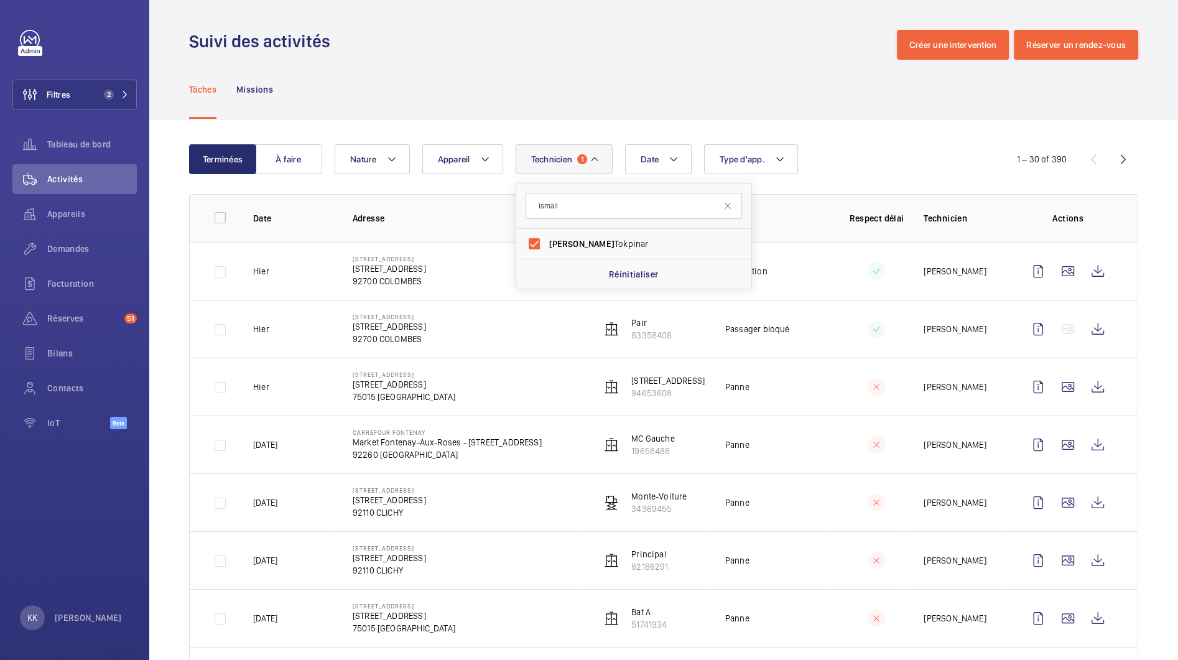
click at [308, 156] on button "À faire" at bounding box center [288, 159] width 67 height 30
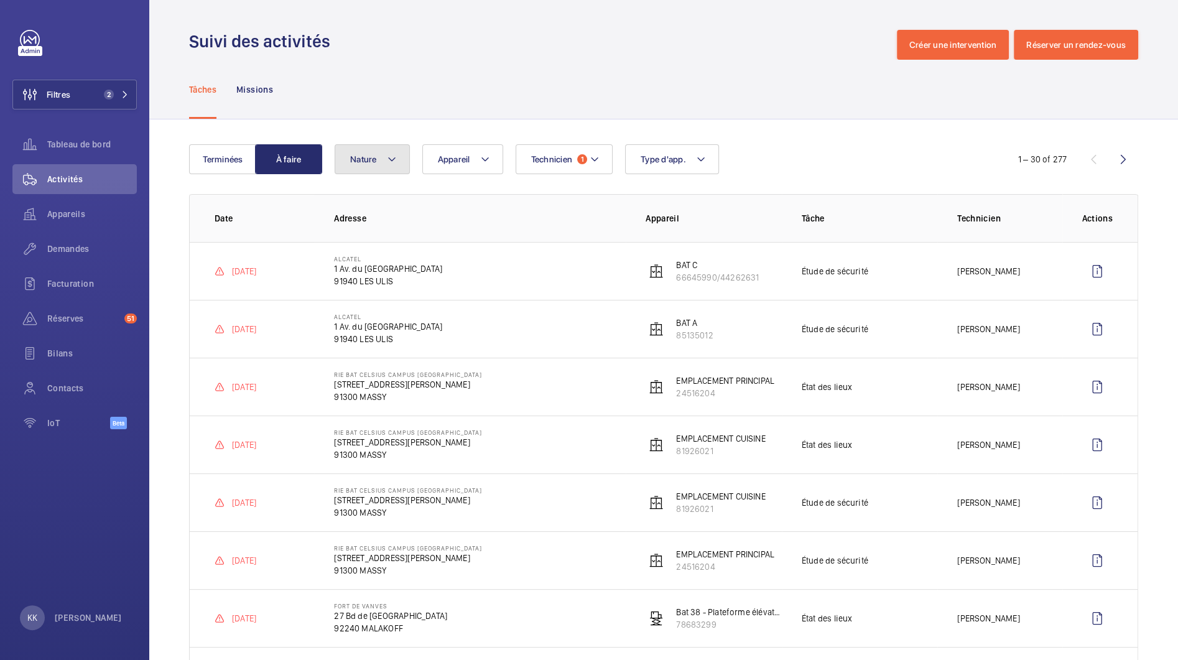
click at [377, 160] on button "Nature" at bounding box center [372, 159] width 75 height 30
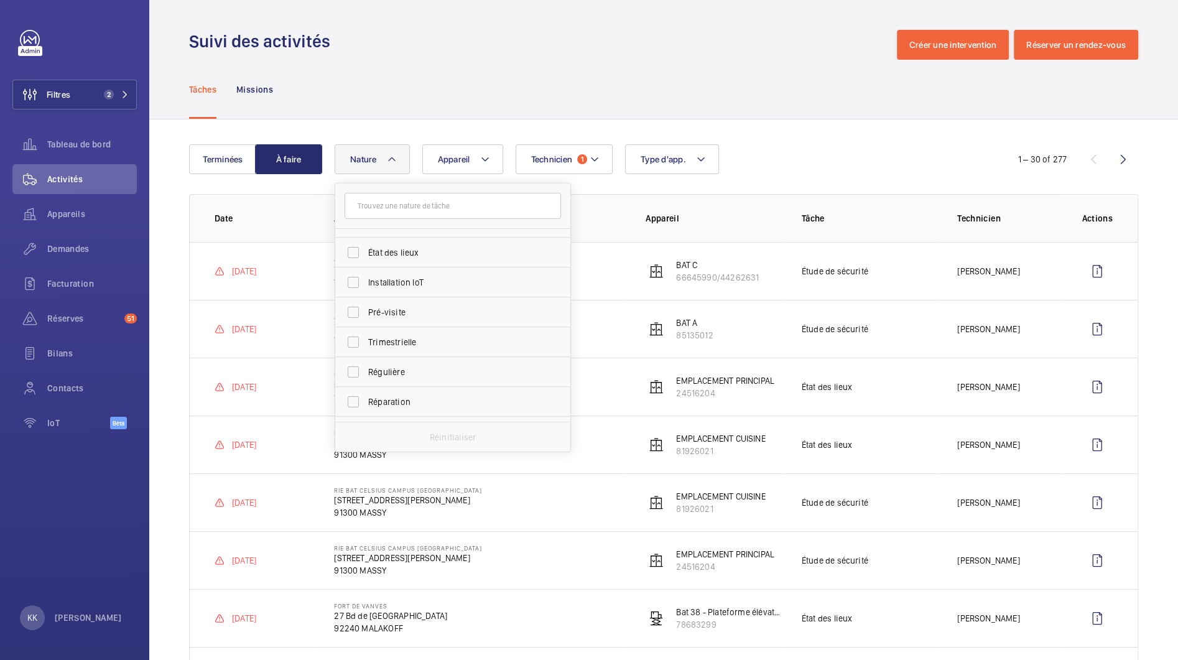
scroll to position [195, 0]
click at [386, 289] on span "Régulière" at bounding box center [453, 288] width 171 height 12
click at [366, 289] on input "Régulière" at bounding box center [353, 287] width 25 height 25
checkbox input "true"
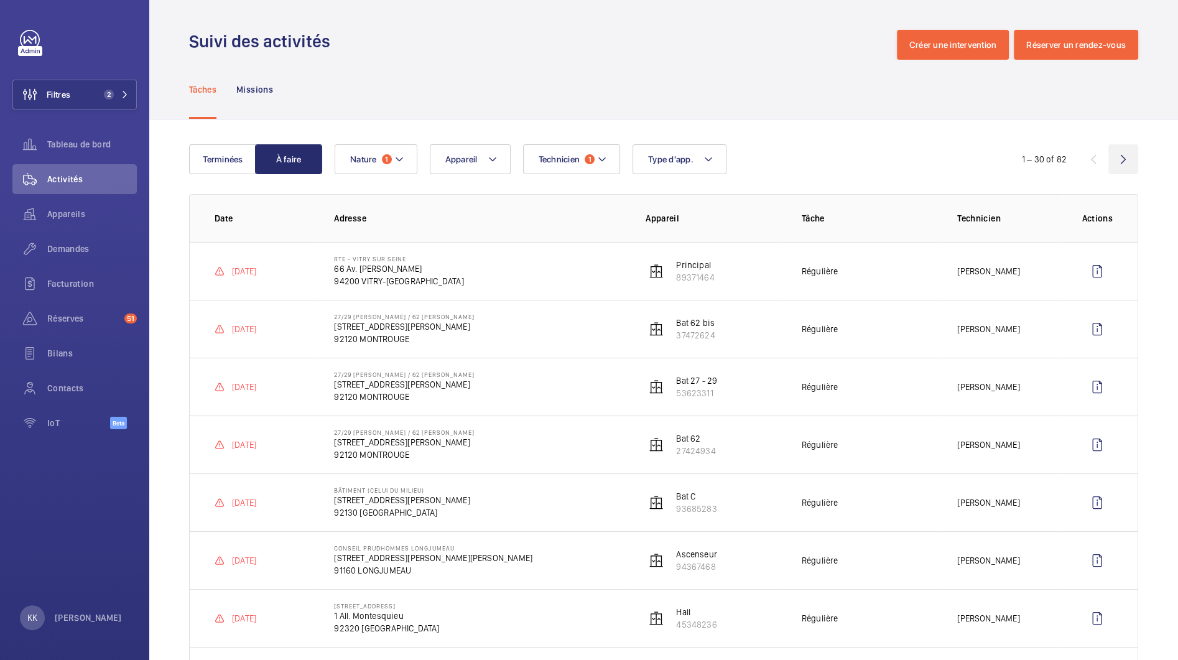
click at [1113, 161] on wm-front-icon-button at bounding box center [1123, 159] width 30 height 30
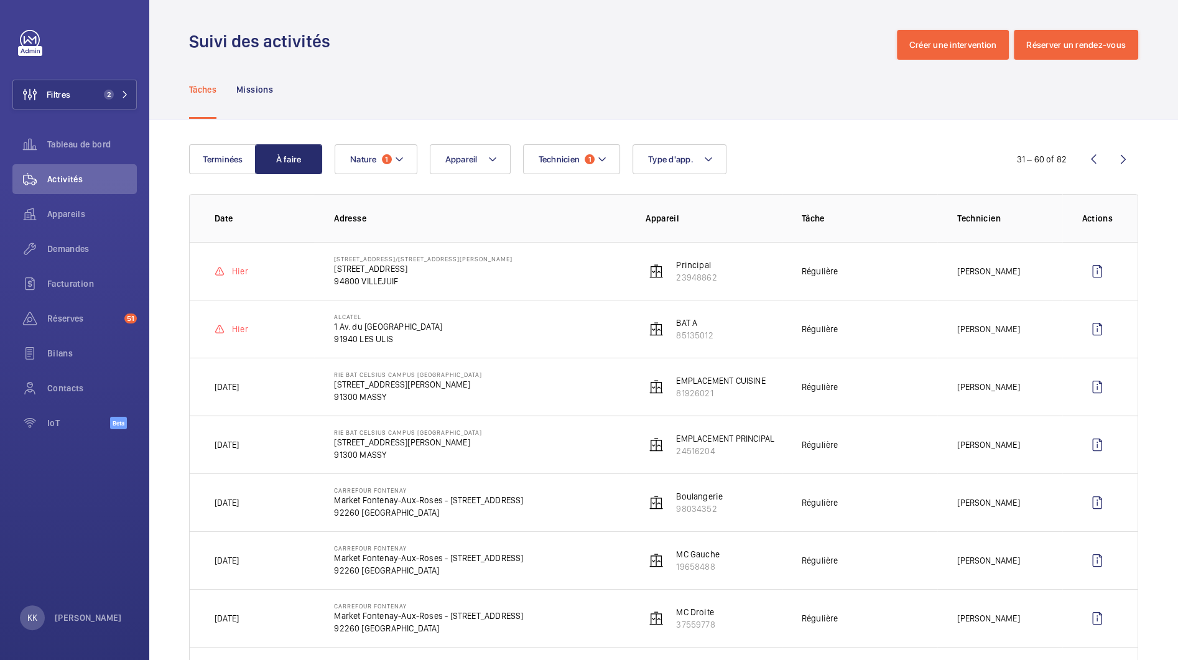
click at [752, 147] on div "Technicien 1 Appareil Type d'app. Nature 1" at bounding box center [662, 159] width 654 height 30
click at [256, 93] on p "Missions" at bounding box center [254, 89] width 37 height 12
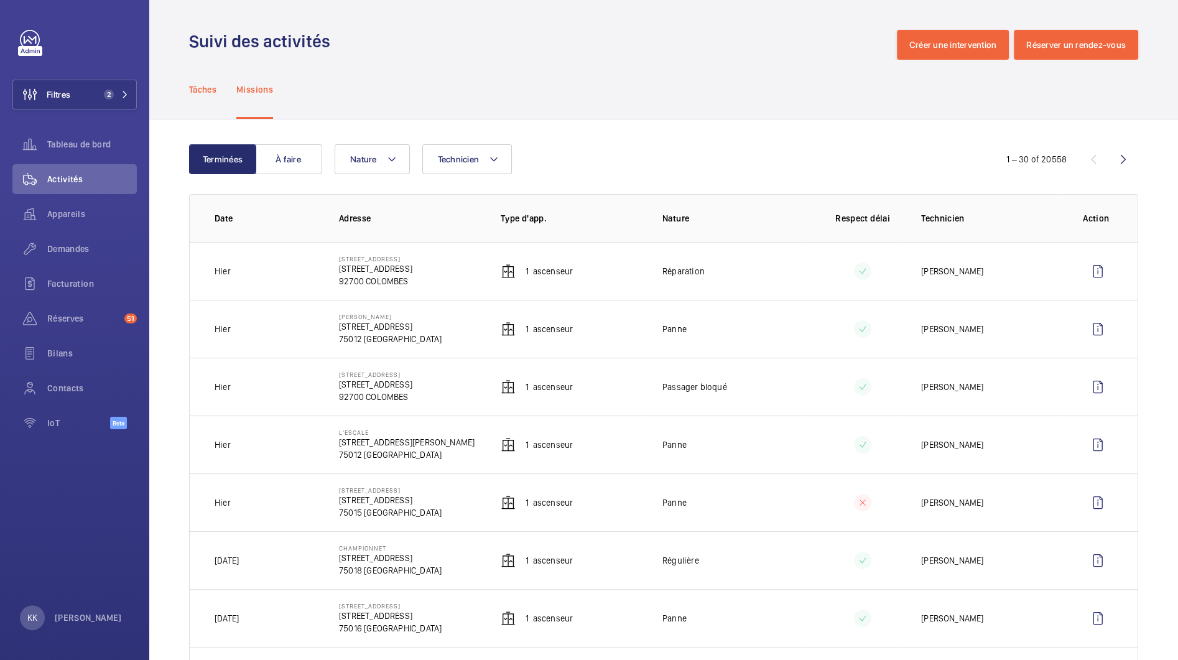
click at [199, 86] on p "Tâches" at bounding box center [202, 89] width 27 height 12
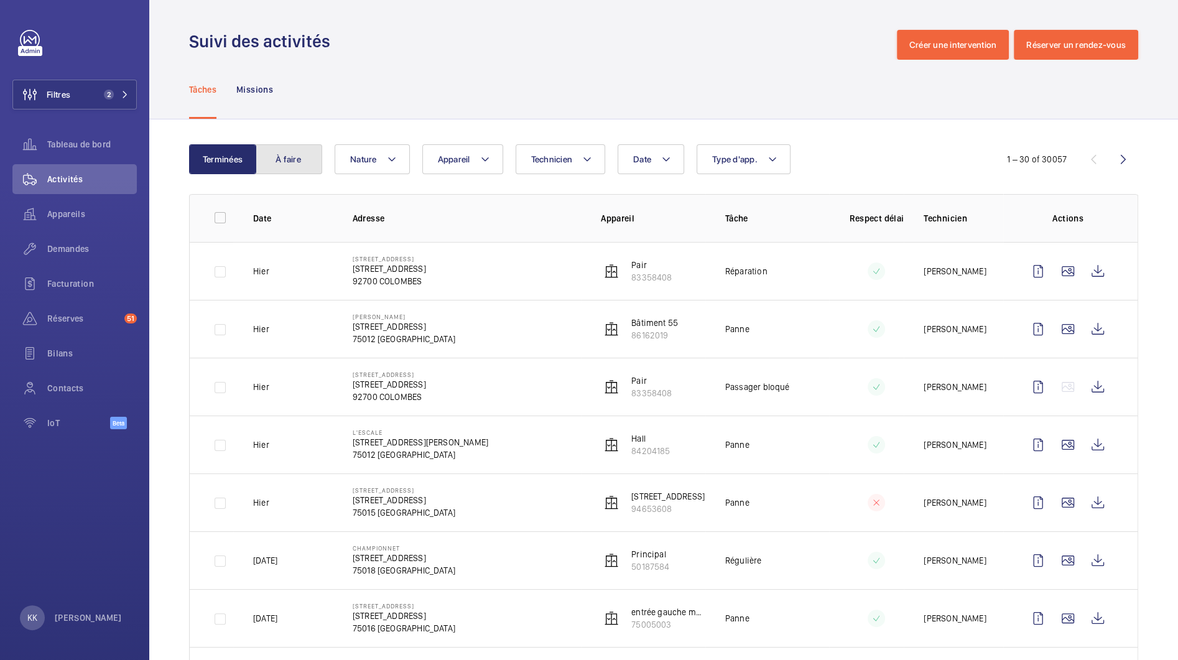
click at [262, 154] on button "À faire" at bounding box center [288, 159] width 67 height 30
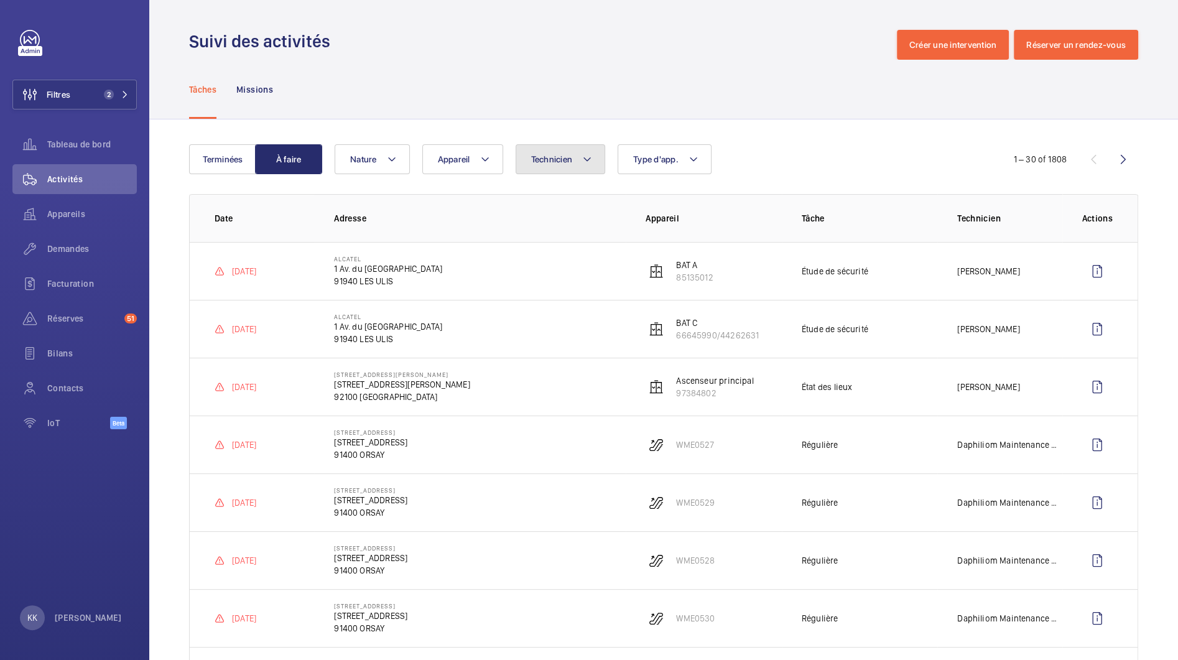
click at [568, 147] on button "Technicien" at bounding box center [560, 159] width 90 height 30
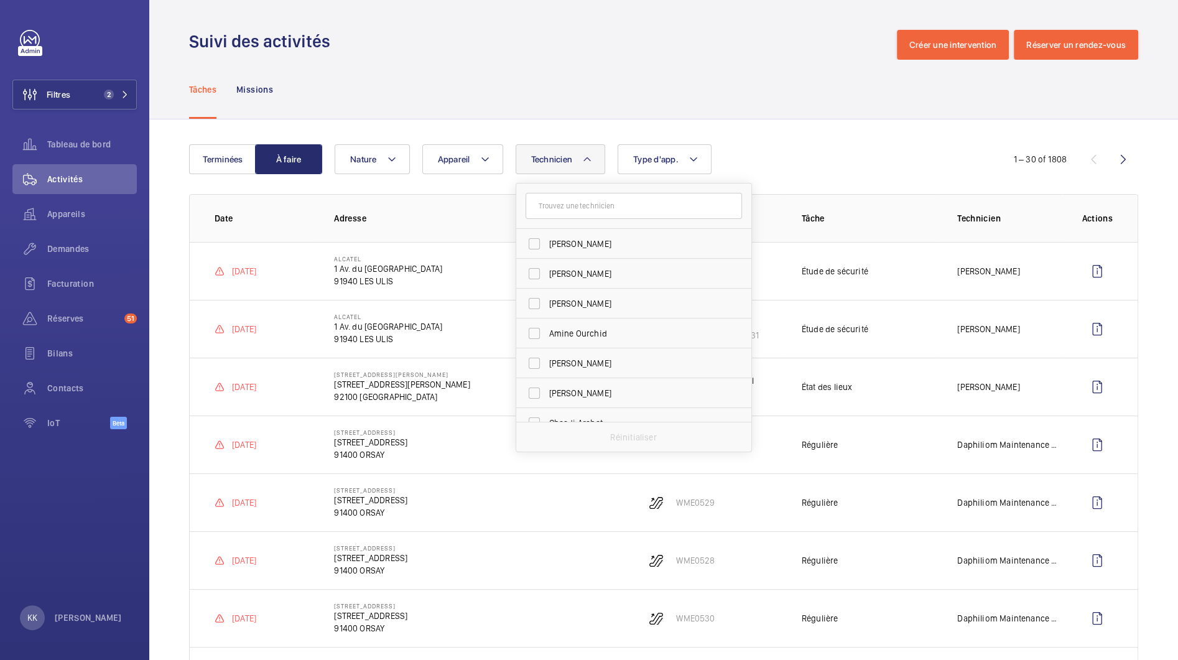
click at [560, 211] on input "text" at bounding box center [633, 206] width 216 height 26
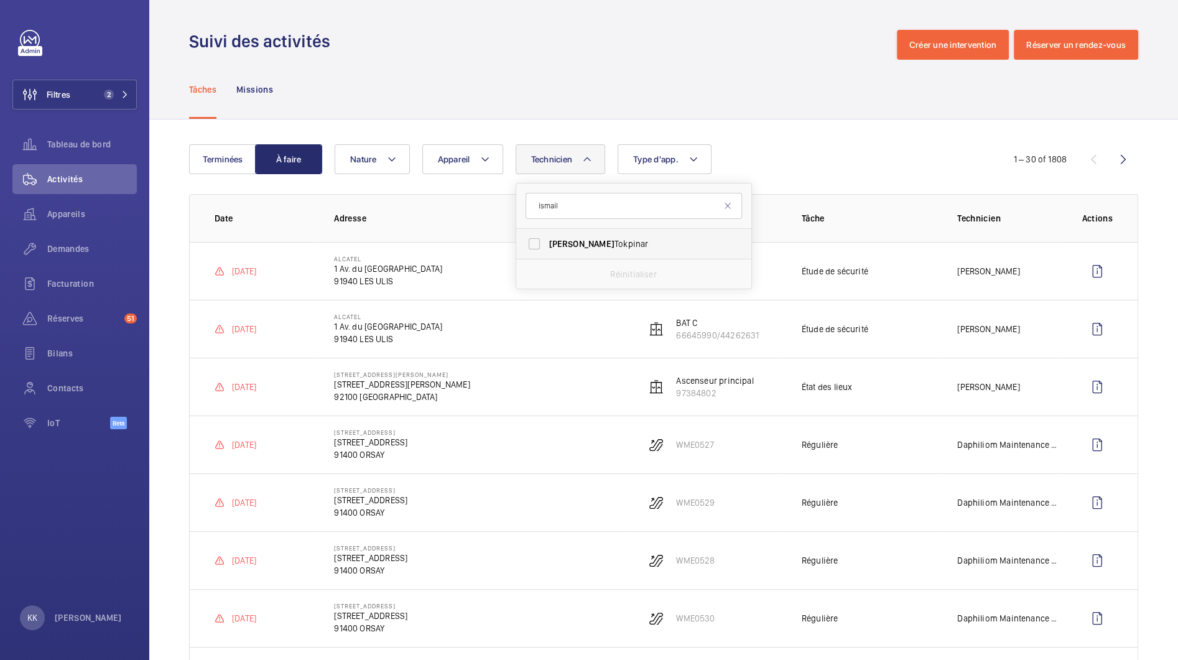
type input "ismail"
click at [541, 245] on label "[PERSON_NAME]" at bounding box center [624, 244] width 216 height 30
click at [541, 245] on input "[PERSON_NAME]" at bounding box center [534, 243] width 25 height 25
checkbox input "true"
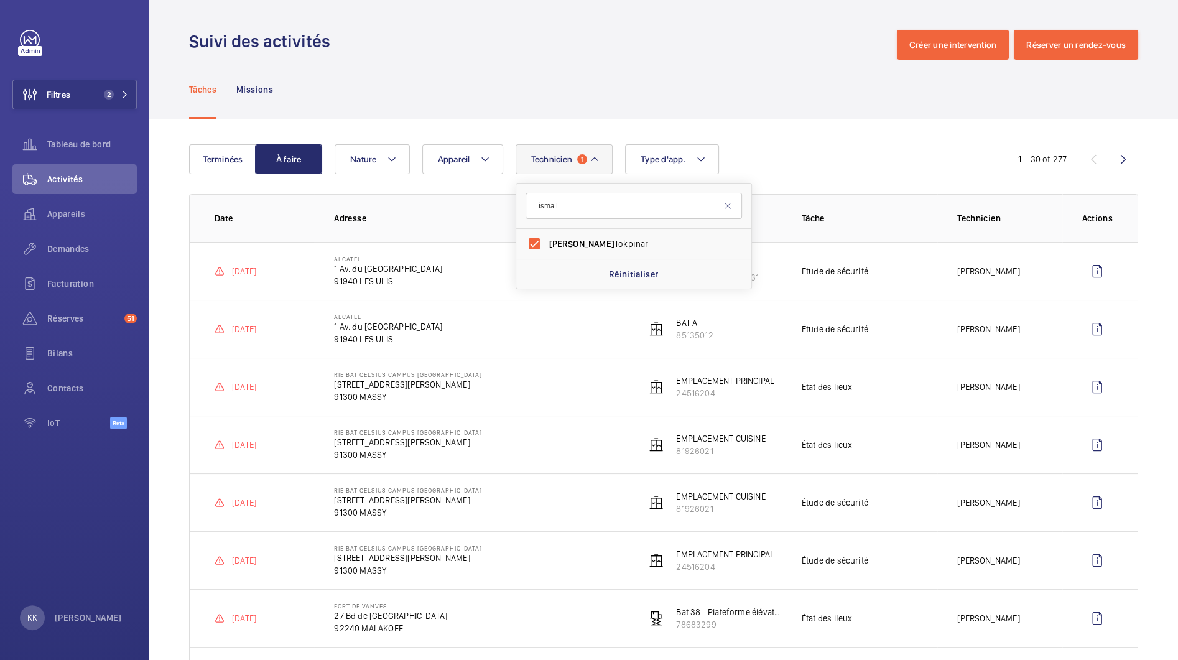
click at [976, 157] on div "Technicien 1 [PERSON_NAME] Réinitialiser Appareil Type d'app. Nature" at bounding box center [662, 159] width 654 height 30
click at [386, 172] on button "Nature" at bounding box center [372, 159] width 75 height 30
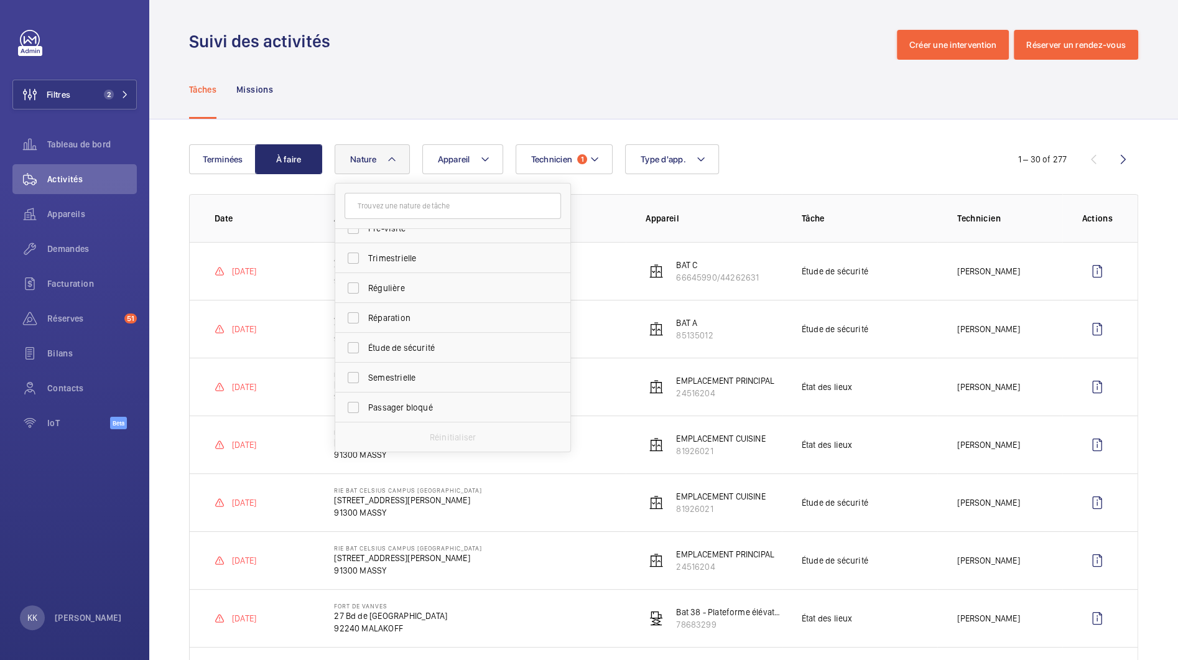
scroll to position [131, 0]
click at [394, 356] on span "Régulière" at bounding box center [453, 351] width 171 height 12
click at [366, 356] on input "Régulière" at bounding box center [353, 351] width 25 height 25
checkbox input "true"
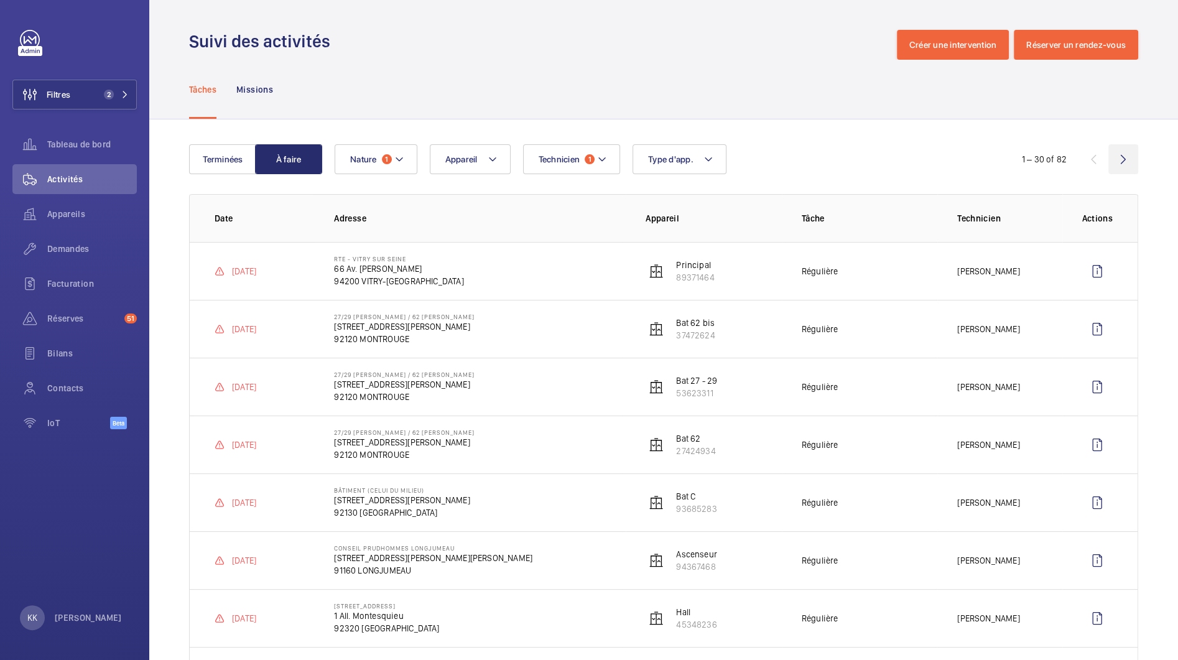
click at [1117, 153] on wm-front-icon-button at bounding box center [1123, 159] width 30 height 30
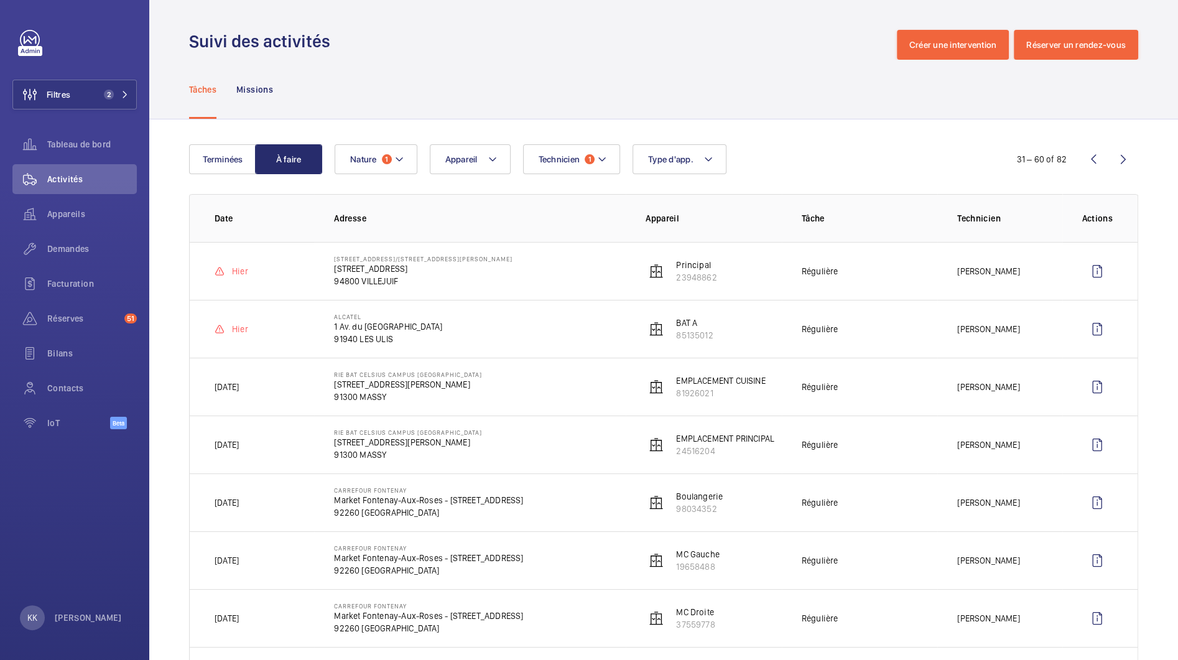
click at [1092, 159] on wm-front-icon-button at bounding box center [1093, 159] width 30 height 30
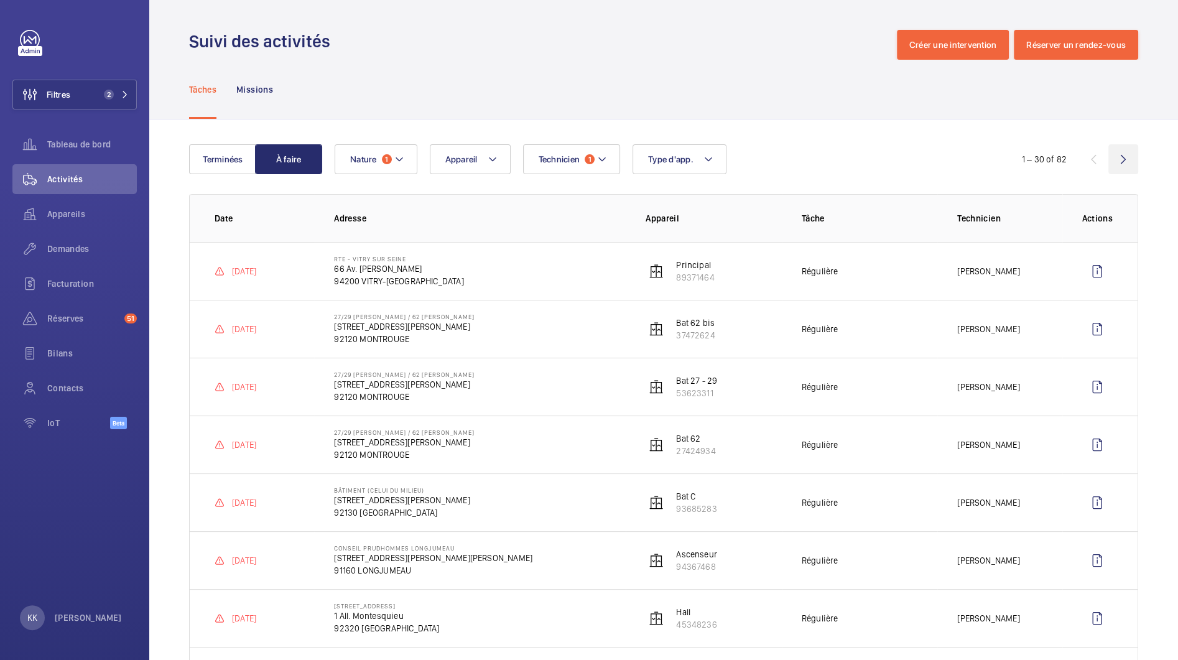
click at [1108, 161] on wm-front-icon-button at bounding box center [1123, 159] width 30 height 30
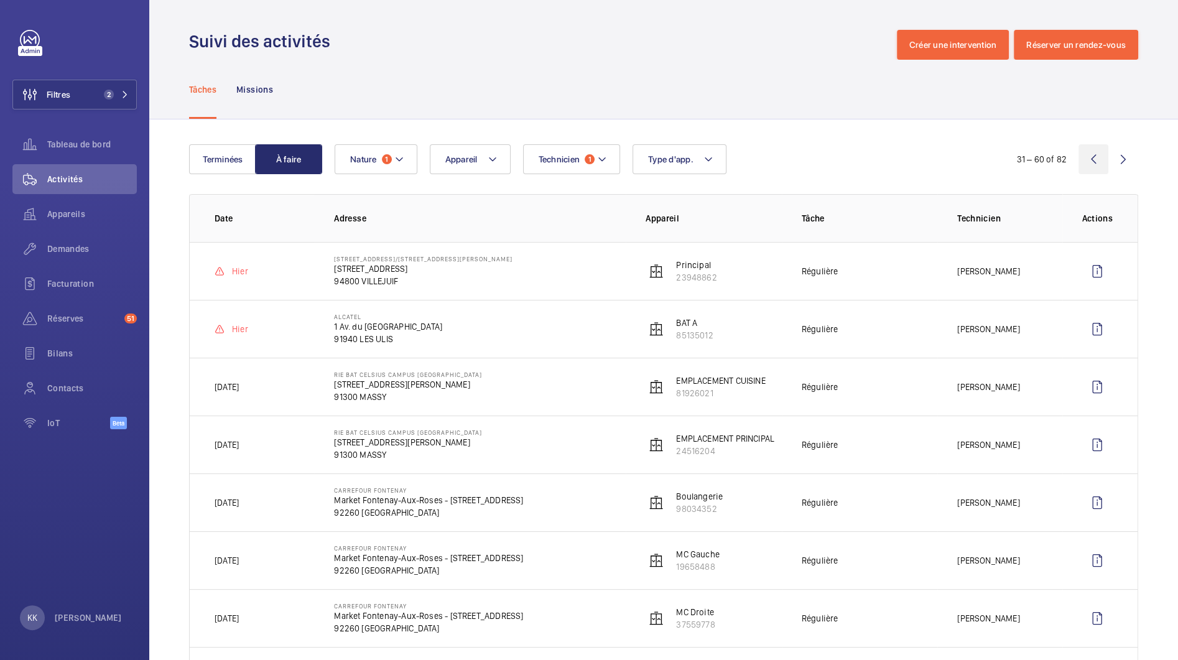
click at [1089, 154] on wm-front-icon-button at bounding box center [1093, 159] width 30 height 30
